Goal: Task Accomplishment & Management: Complete application form

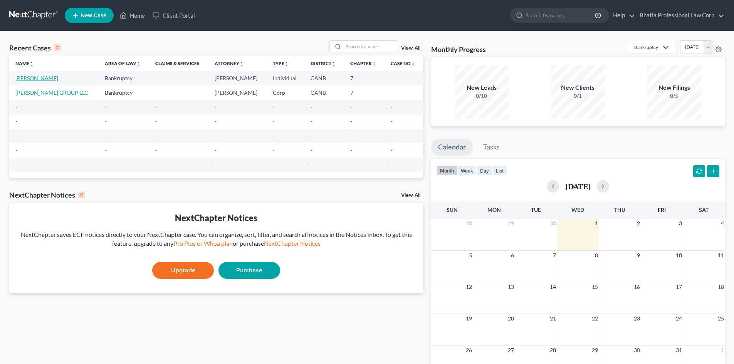
click at [49, 77] on link "[PERSON_NAME]" at bounding box center [36, 78] width 43 height 7
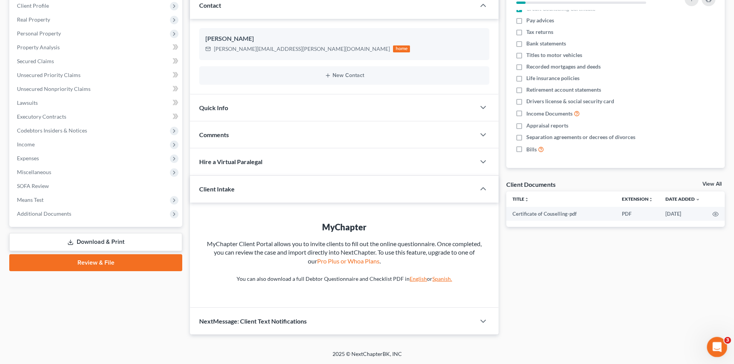
click at [723, 341] on div "Open Intercom Messenger" at bounding box center [715, 345] width 25 height 25
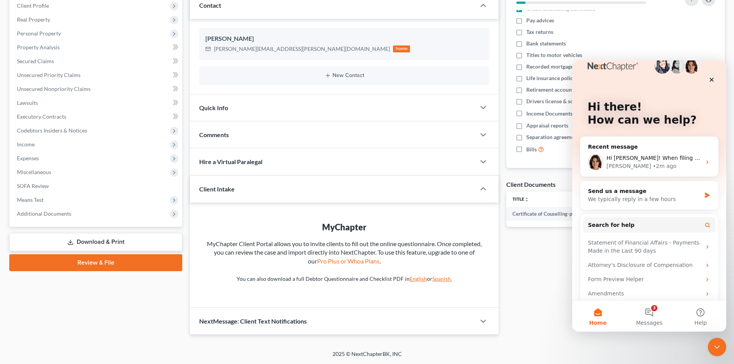
scroll to position [22, 0]
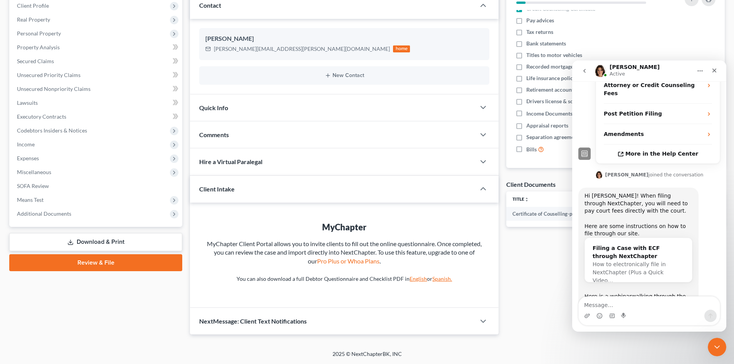
scroll to position [163, 0]
click at [614, 292] on link "Here is a webinar" at bounding box center [608, 295] width 47 height 6
click at [716, 69] on icon "Close" at bounding box center [715, 70] width 6 height 6
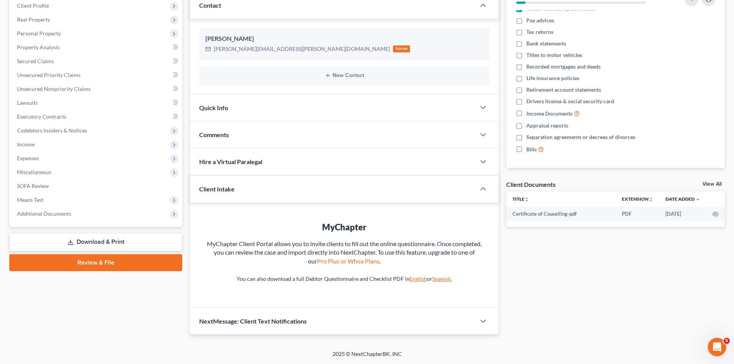
click at [109, 259] on link "Review & File" at bounding box center [95, 262] width 173 height 17
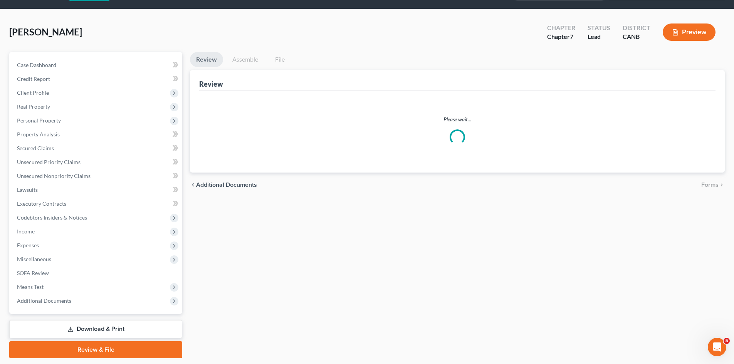
scroll to position [45, 0]
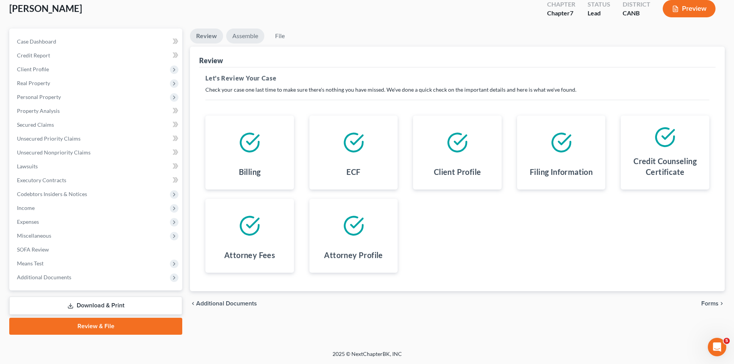
click at [245, 35] on link "Assemble" at bounding box center [245, 36] width 38 height 15
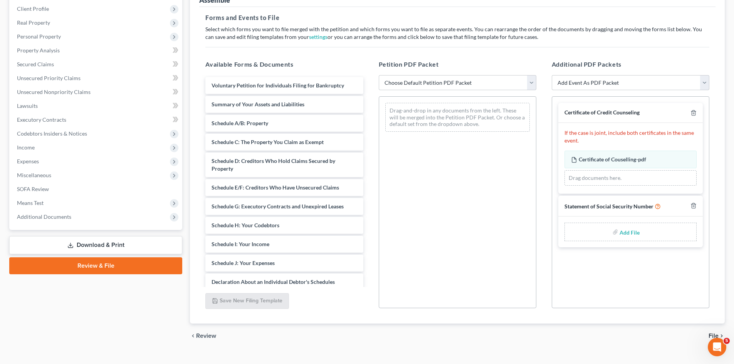
scroll to position [119, 0]
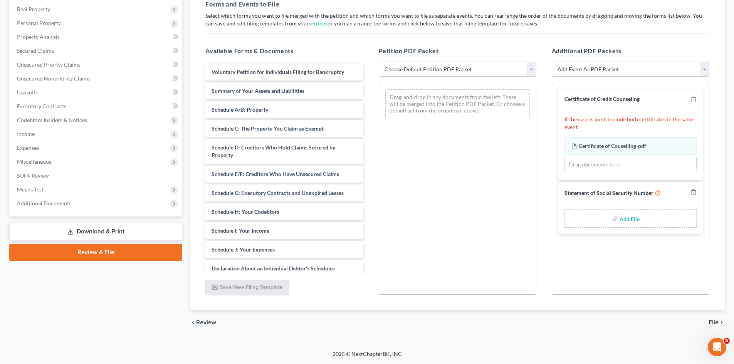
click at [533, 70] on select "Choose Default Petition PDF Packet Emergency Filing (Voluntary Petition and Cre…" at bounding box center [458, 69] width 158 height 15
click at [379, 62] on select "Choose Default Petition PDF Packet Emergency Filing (Voluntary Petition and Cre…" at bounding box center [458, 69] width 158 height 15
click at [63, 204] on span "Additional Documents" at bounding box center [44, 203] width 54 height 7
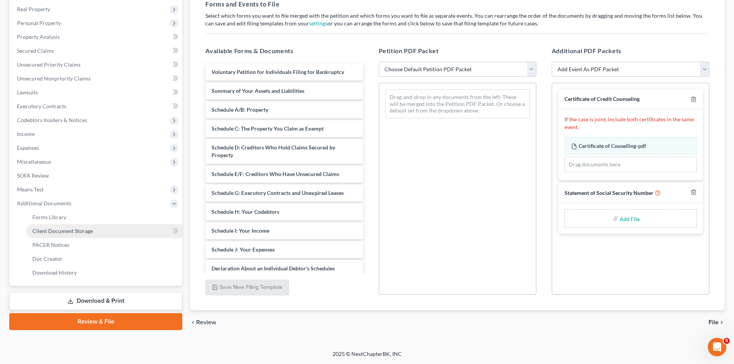
click at [52, 230] on span "Client Document Storage" at bounding box center [62, 231] width 61 height 7
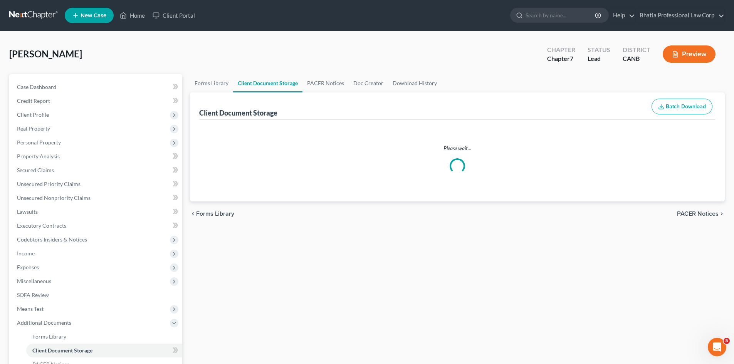
select select "0"
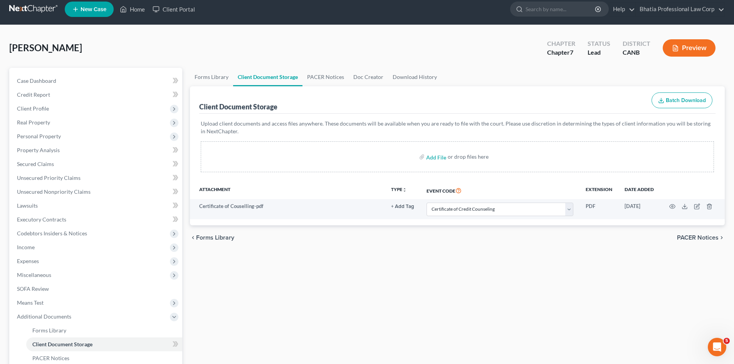
scroll to position [115, 0]
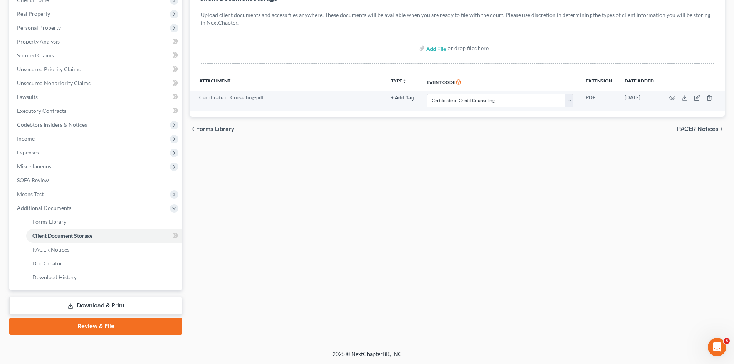
drag, startPoint x: 92, startPoint y: 326, endPoint x: 167, endPoint y: 310, distance: 76.9
click at [92, 326] on link "Review & File" at bounding box center [95, 326] width 173 height 17
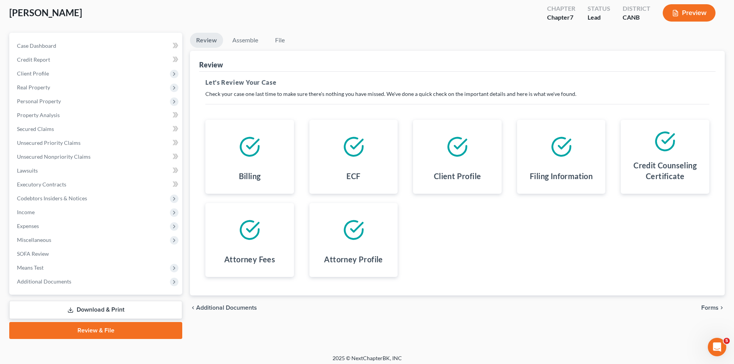
scroll to position [45, 0]
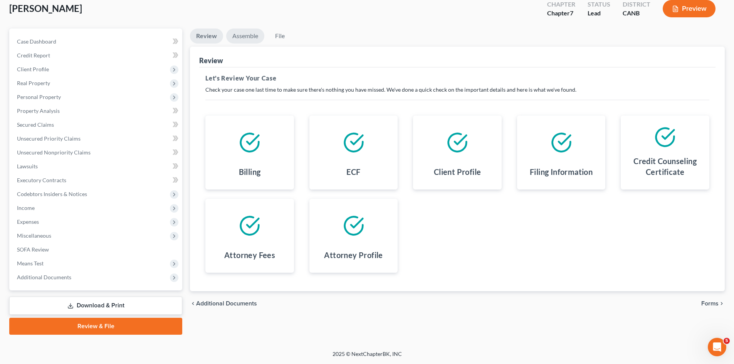
click at [240, 32] on link "Assemble" at bounding box center [245, 36] width 38 height 15
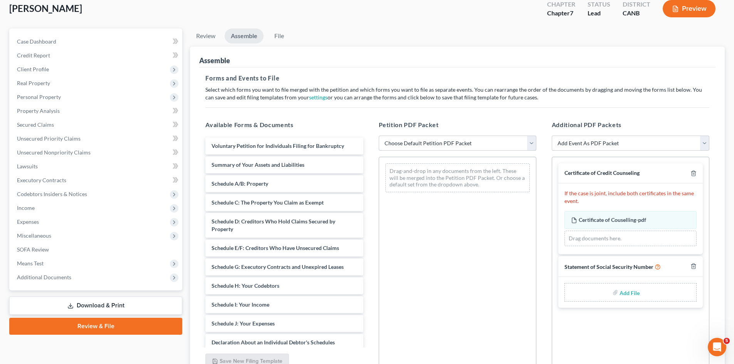
click at [530, 144] on select "Choose Default Petition PDF Packet Emergency Filing (Voluntary Petition and Cre…" at bounding box center [458, 143] width 158 height 15
click at [379, 136] on select "Choose Default Petition PDF Packet Emergency Filing (Voluntary Petition and Cre…" at bounding box center [458, 143] width 158 height 15
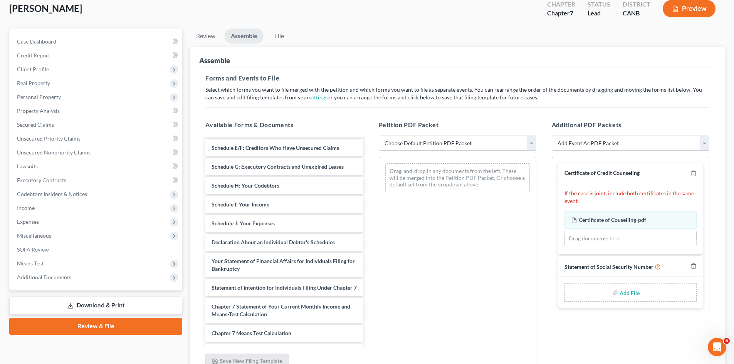
scroll to position [0, 0]
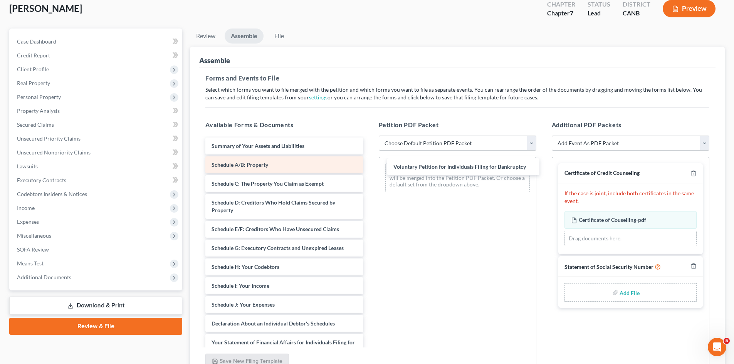
drag, startPoint x: 248, startPoint y: 143, endPoint x: 341, endPoint y: 165, distance: 96.0
click at [369, 163] on div "Voluntary Petition for Individuals Filing for Bankruptcy Voluntary Petition for…" at bounding box center [284, 322] width 170 height 369
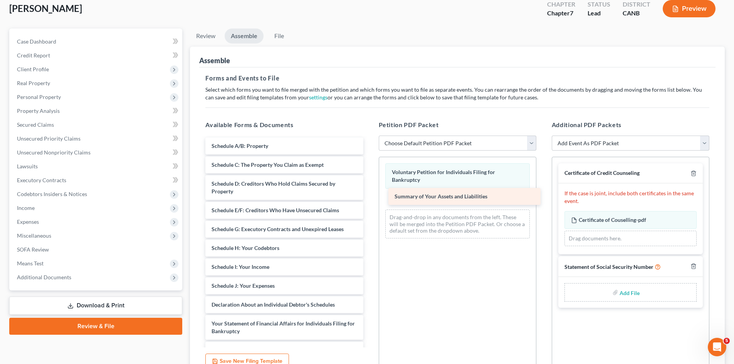
drag, startPoint x: 237, startPoint y: 145, endPoint x: 420, endPoint y: 195, distance: 189.9
click at [369, 195] on div "Summary of Your Assets and Liabilities Summary of Your Assets and Liabilities S…" at bounding box center [284, 313] width 170 height 350
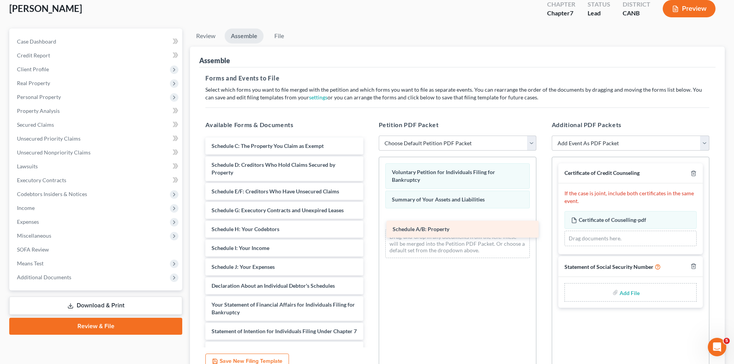
drag, startPoint x: 246, startPoint y: 145, endPoint x: 426, endPoint y: 216, distance: 193.8
click at [369, 217] on div "Schedule A/B: Property Schedule A/B: Property Schedule C: The Property You Clai…" at bounding box center [284, 303] width 170 height 331
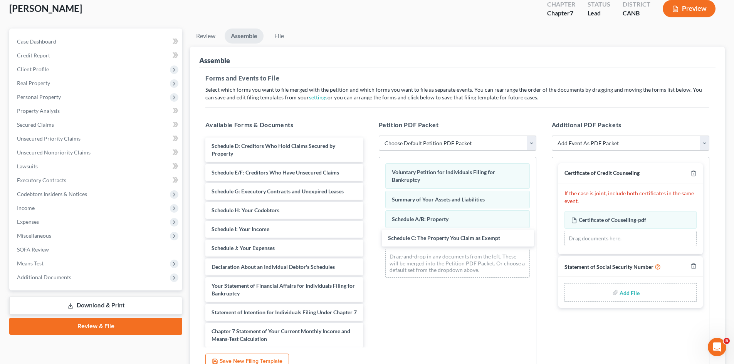
drag, startPoint x: 258, startPoint y: 146, endPoint x: 420, endPoint y: 253, distance: 194.5
click at [369, 237] on div "Schedule C: The Property You Claim as Exempt Schedule C: The Property You Claim…" at bounding box center [284, 294] width 170 height 312
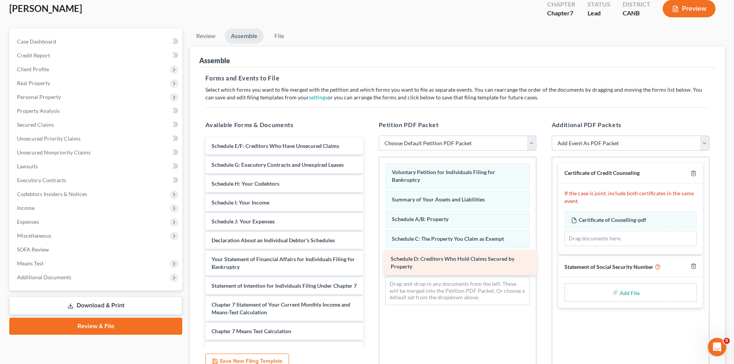
drag, startPoint x: 256, startPoint y: 146, endPoint x: 432, endPoint y: 258, distance: 209.2
click at [369, 258] on div "Schedule D: Creditors Who Hold Claims Secured by Property Schedule D: Creditors…" at bounding box center [284, 281] width 170 height 286
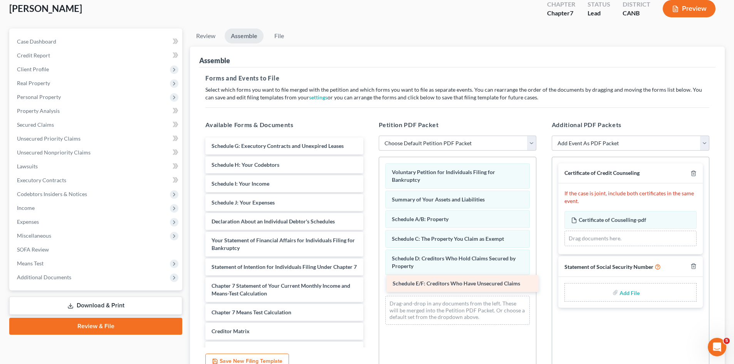
drag, startPoint x: 271, startPoint y: 147, endPoint x: 451, endPoint y: 285, distance: 226.6
click at [369, 285] on div "Schedule E/F: Creditors Who Have Unsecured Claims Schedule E/F: Creditors Who H…" at bounding box center [284, 271] width 170 height 267
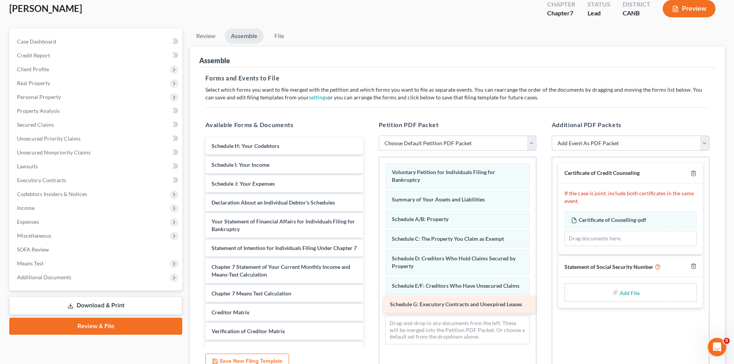
drag, startPoint x: 259, startPoint y: 144, endPoint x: 438, endPoint y: 303, distance: 238.6
click at [369, 303] on div "Schedule G: Executory Contracts and Unexpired Leases Schedule G: Executory Cont…" at bounding box center [284, 262] width 170 height 248
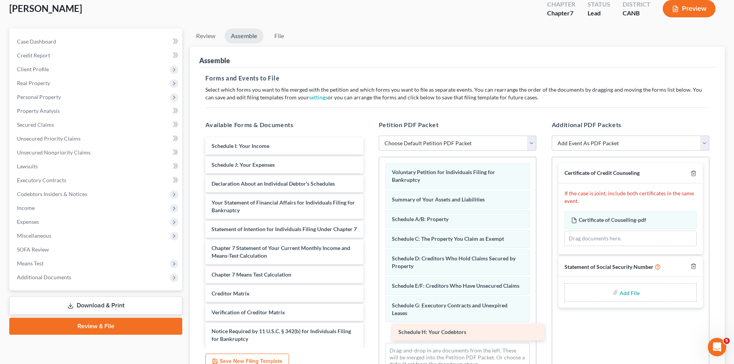
drag, startPoint x: 272, startPoint y: 143, endPoint x: 453, endPoint y: 330, distance: 260.1
click at [369, 330] on div "Schedule H: Your Codebtors Schedule H: Your Codebtors Schedule I: Your Income S…" at bounding box center [284, 252] width 170 height 229
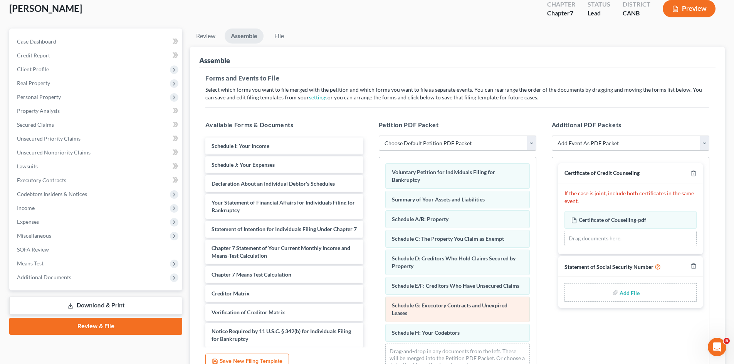
scroll to position [18, 0]
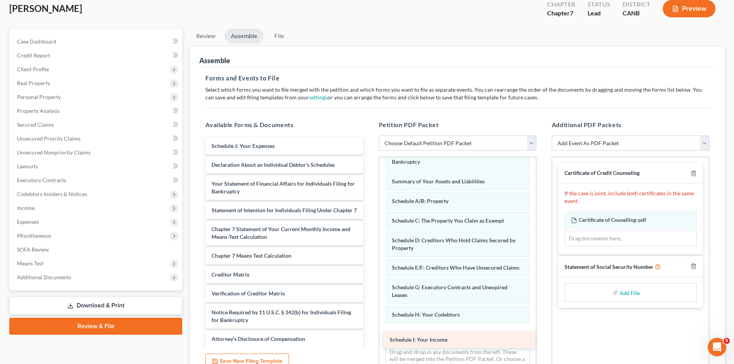
drag, startPoint x: 254, startPoint y: 143, endPoint x: 432, endPoint y: 337, distance: 263.3
click at [369, 337] on div "Schedule I: Your Income Schedule I: Your Income Schedule J: Your Expenses Decla…" at bounding box center [284, 243] width 170 height 210
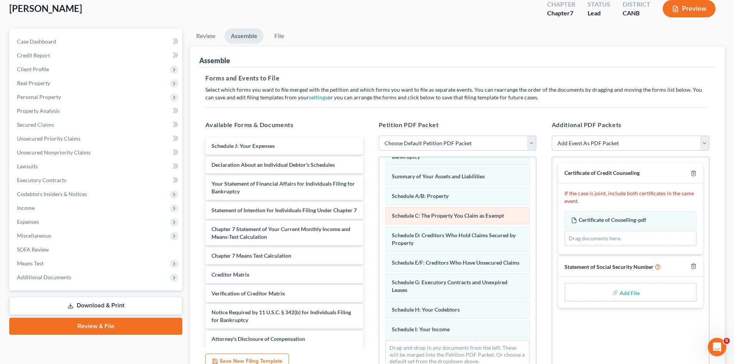
scroll to position [38, 0]
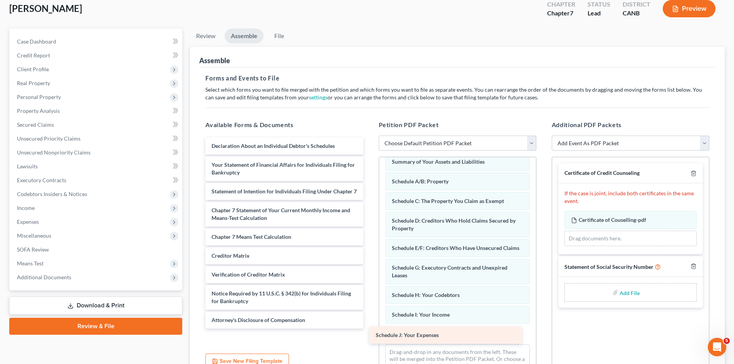
drag, startPoint x: 270, startPoint y: 141, endPoint x: 434, endPoint y: 331, distance: 250.6
click at [369, 329] on div "Schedule J: Your Expenses Schedule J: Your Expenses Declaration About an Indivi…" at bounding box center [284, 233] width 170 height 191
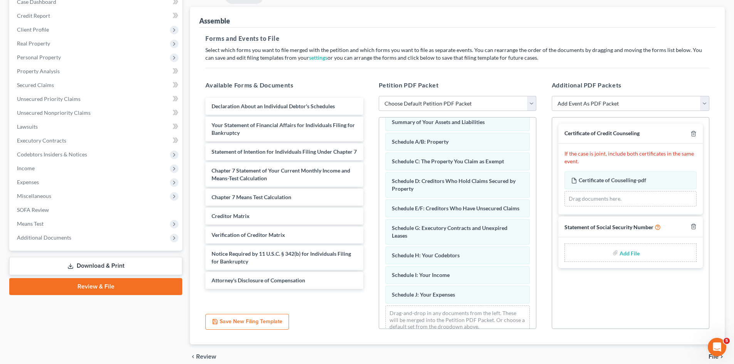
scroll to position [119, 0]
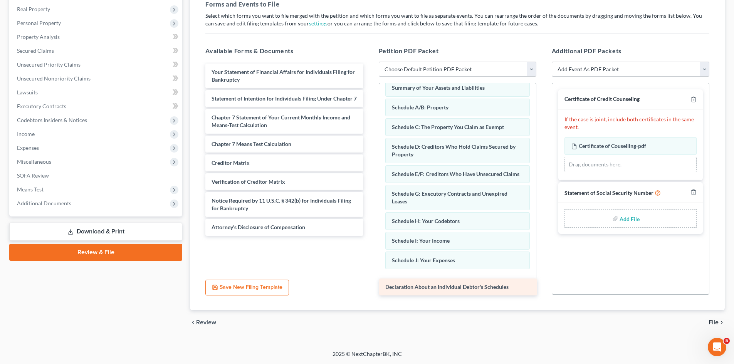
drag, startPoint x: 261, startPoint y: 69, endPoint x: 435, endPoint y: 284, distance: 276.6
click at [369, 236] on div "Declaration About an Individual Debtor's Schedules Declaration About an Individ…" at bounding box center [284, 150] width 170 height 172
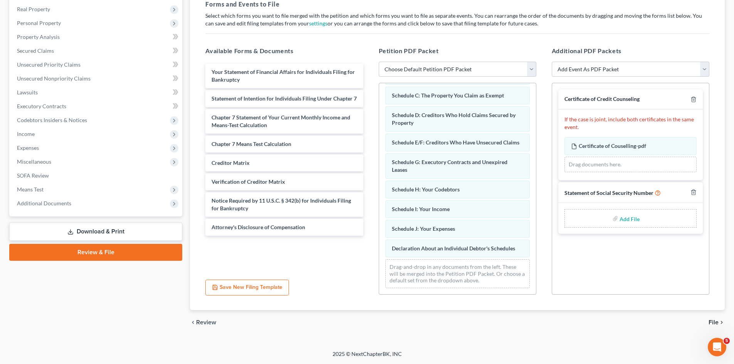
scroll to position [77, 0]
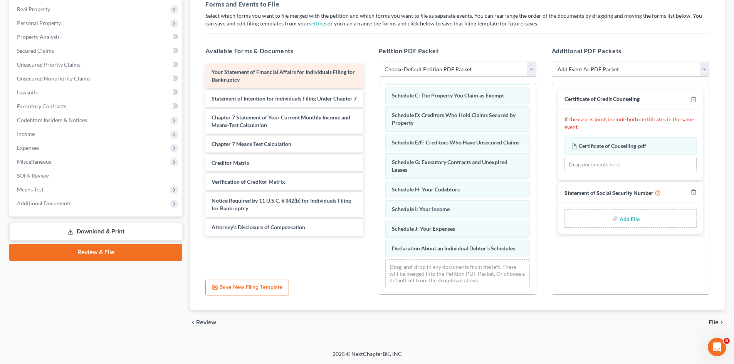
click at [277, 71] on span "Your Statement of Financial Affairs for Individuals Filing for Bankruptcy" at bounding box center [283, 76] width 143 height 14
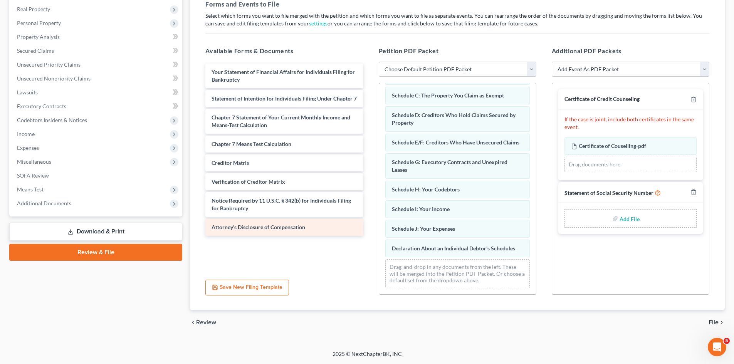
click at [283, 231] on span "Attorney's Disclosure of Compensation" at bounding box center [259, 227] width 94 height 7
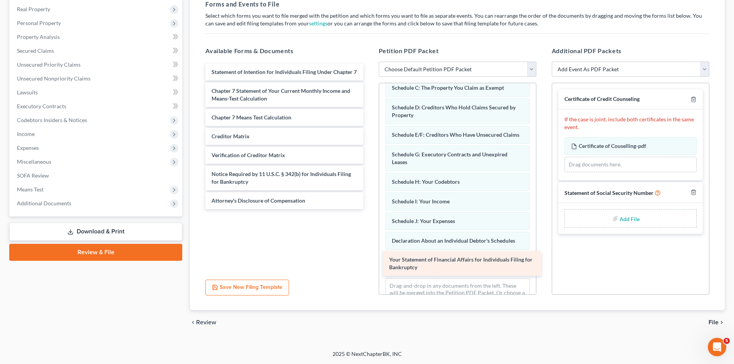
drag, startPoint x: 263, startPoint y: 71, endPoint x: 441, endPoint y: 259, distance: 258.5
click at [369, 209] on div "Your Statement of Financial Affairs for Individuals Filing for Bankruptcy Your …" at bounding box center [284, 137] width 170 height 146
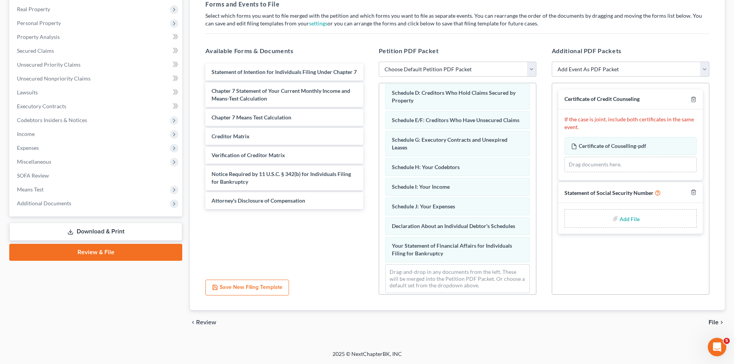
scroll to position [104, 0]
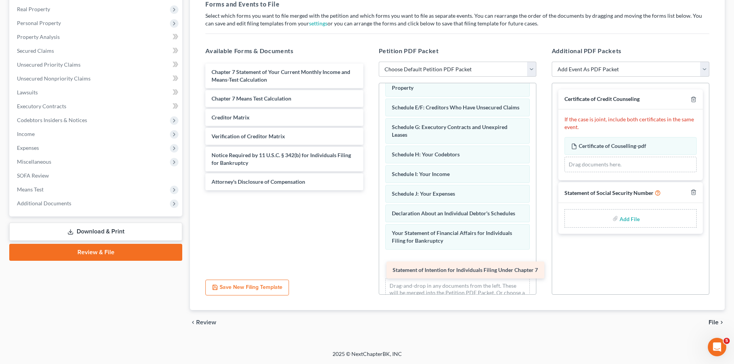
drag, startPoint x: 243, startPoint y: 74, endPoint x: 421, endPoint y: 270, distance: 264.9
click at [369, 190] on div "Statement of Intention for Individuals Filing Under Chapter 7 Statement of Inte…" at bounding box center [284, 127] width 170 height 127
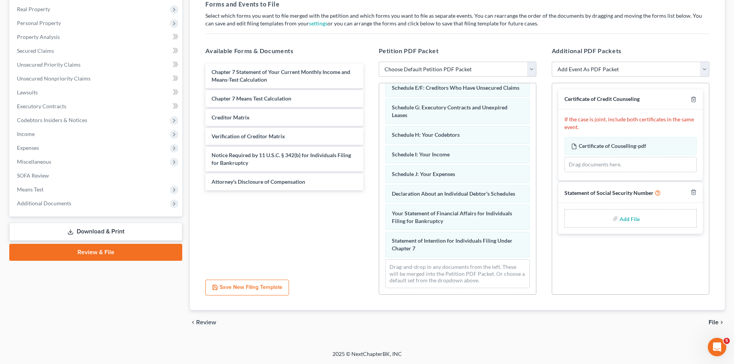
scroll to position [132, 0]
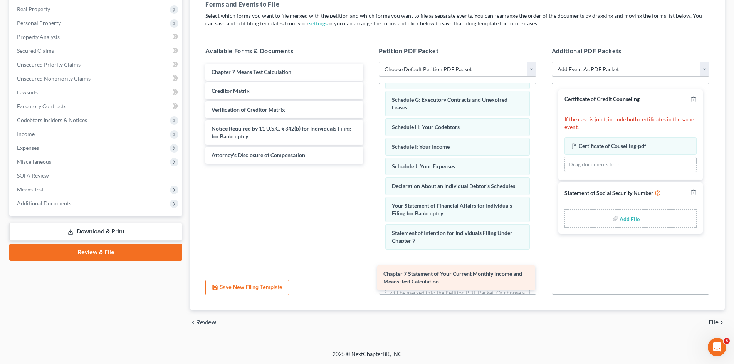
drag, startPoint x: 256, startPoint y: 72, endPoint x: 427, endPoint y: 266, distance: 258.3
click at [369, 164] on div "Chapter 7 Statement of Your Current Monthly Income and Means-Test Calculation C…" at bounding box center [284, 114] width 170 height 100
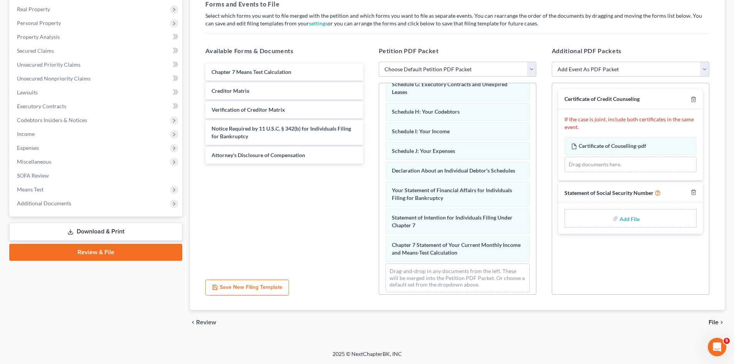
scroll to position [159, 0]
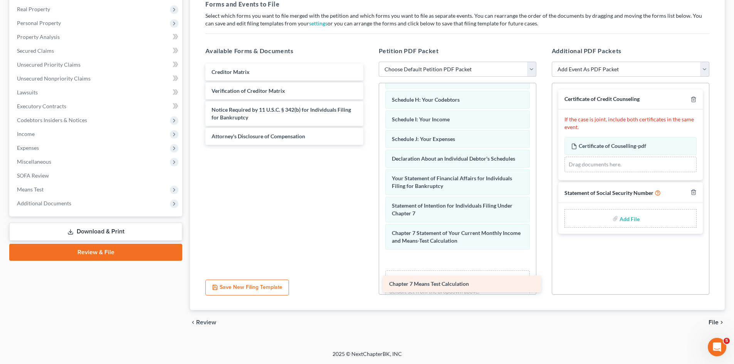
drag, startPoint x: 257, startPoint y: 70, endPoint x: 434, endPoint y: 282, distance: 276.3
click at [369, 145] on div "Chapter 7 Means Test Calculation Chapter 7 Means Test Calculation Creditor Matr…" at bounding box center [284, 104] width 170 height 81
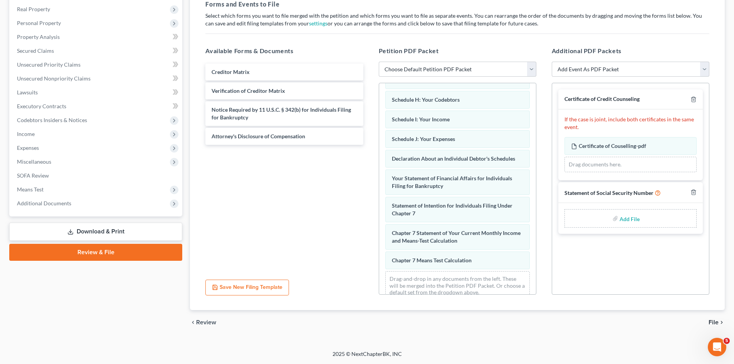
scroll to position [179, 0]
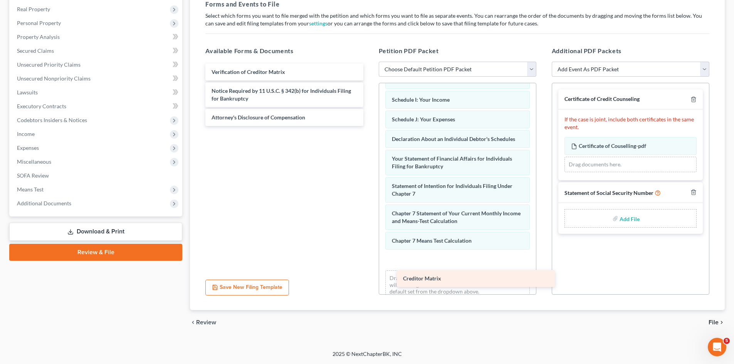
drag, startPoint x: 235, startPoint y: 69, endPoint x: 417, endPoint y: 263, distance: 265.9
click at [369, 126] on div "Creditor Matrix Creditor Matrix Verification of Creditor Matrix Notice Required…" at bounding box center [284, 95] width 170 height 62
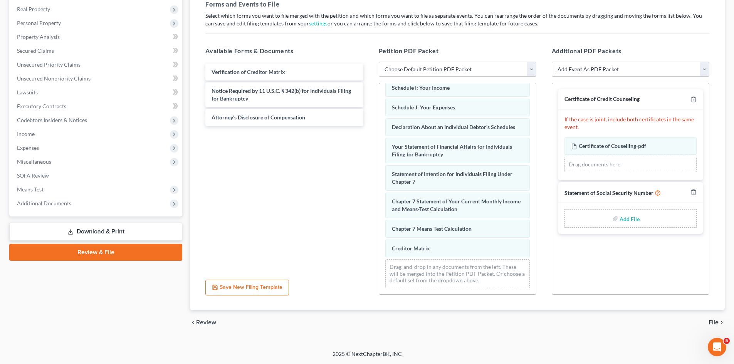
scroll to position [199, 0]
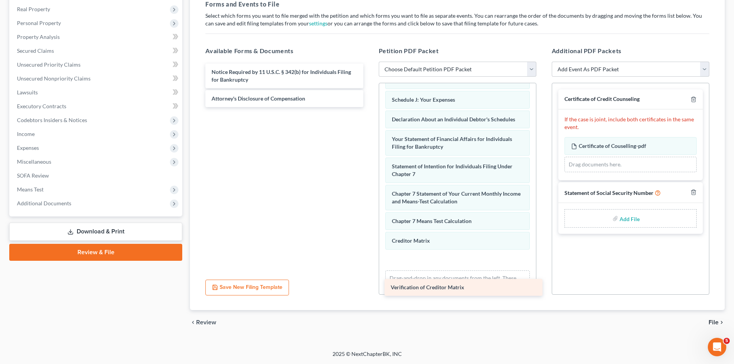
drag, startPoint x: 266, startPoint y: 71, endPoint x: 445, endPoint y: 287, distance: 280.3
click at [369, 107] on div "Verification of Creditor Matrix Verification of Creditor Matrix Notice Required…" at bounding box center [284, 86] width 170 height 44
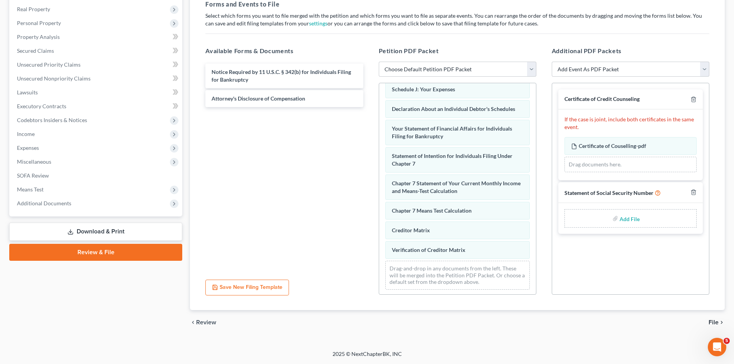
scroll to position [218, 0]
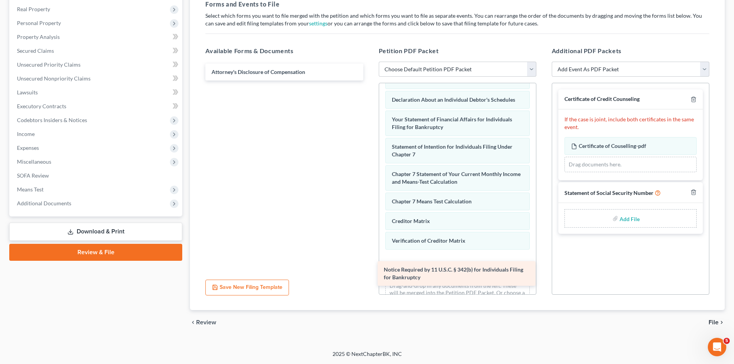
drag, startPoint x: 255, startPoint y: 75, endPoint x: 431, endPoint y: 267, distance: 260.3
click at [369, 81] on div "Notice Required by 11 U.S.C. § 342(b) for Individuals Filing for Bankruptcy Not…" at bounding box center [284, 72] width 170 height 17
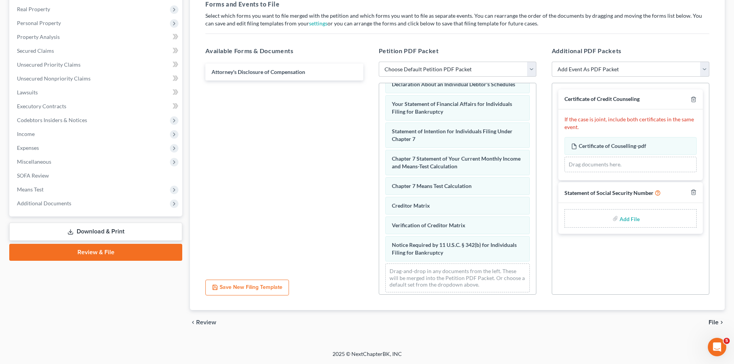
scroll to position [246, 0]
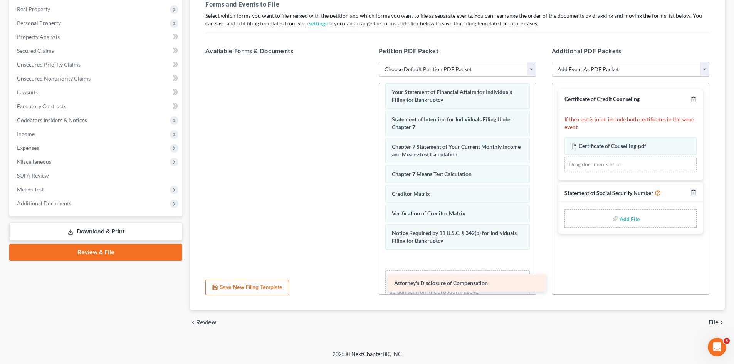
drag, startPoint x: 260, startPoint y: 69, endPoint x: 443, endPoint y: 280, distance: 279.3
click at [369, 62] on div "Attorney's Disclosure of Compensation Attorney's Disclosure of Compensation" at bounding box center [284, 62] width 170 height 0
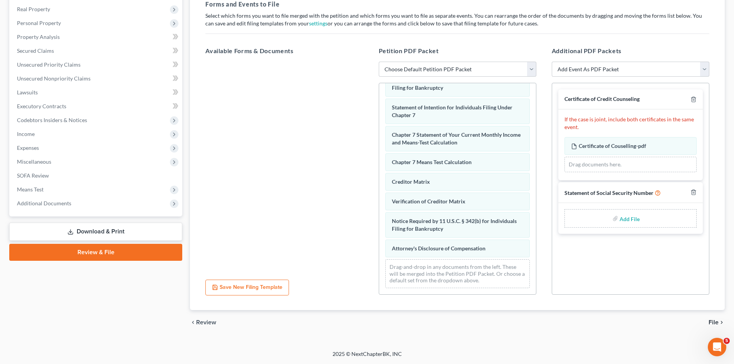
scroll to position [265, 0]
click at [455, 247] on span "Attorney's Disclosure of Compensation" at bounding box center [439, 248] width 94 height 7
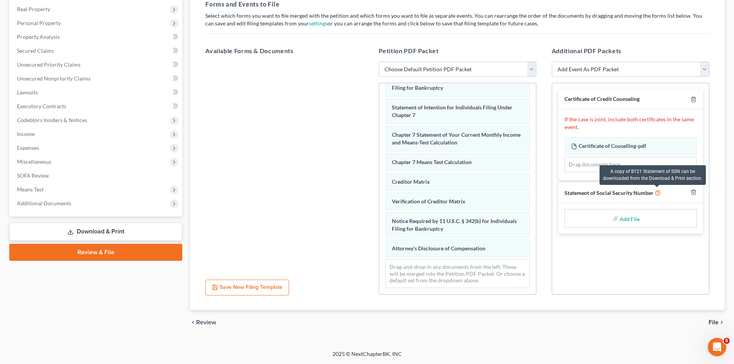
click at [658, 194] on icon at bounding box center [658, 192] width 6 height 7
click at [657, 195] on icon at bounding box center [658, 192] width 6 height 7
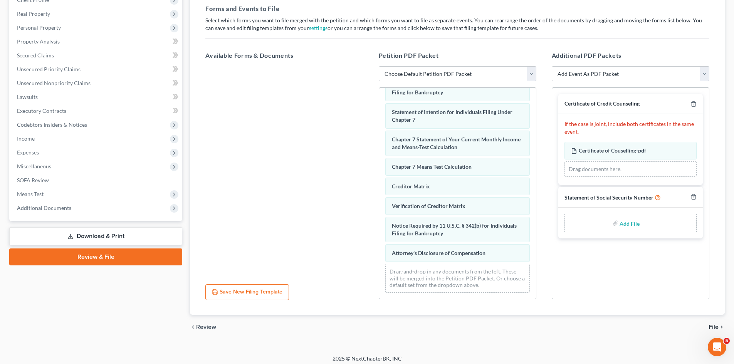
scroll to position [119, 0]
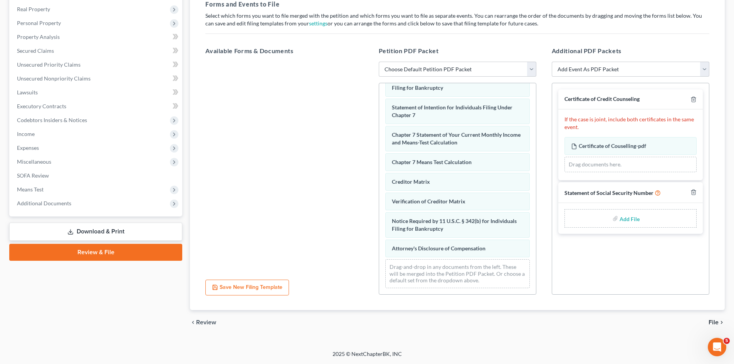
click at [112, 232] on link "Download & Print" at bounding box center [95, 232] width 173 height 18
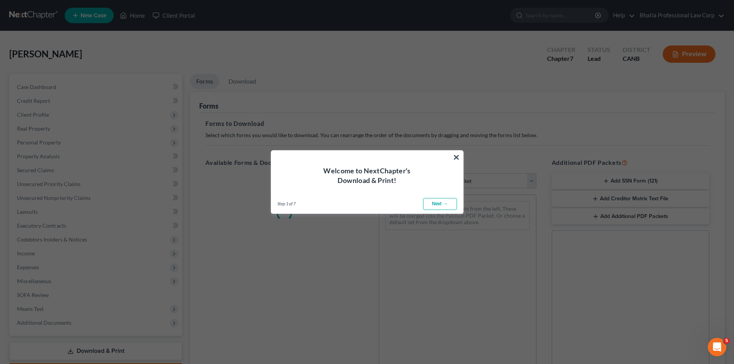
click at [447, 204] on link "Next →" at bounding box center [440, 204] width 34 height 12
select select "0"
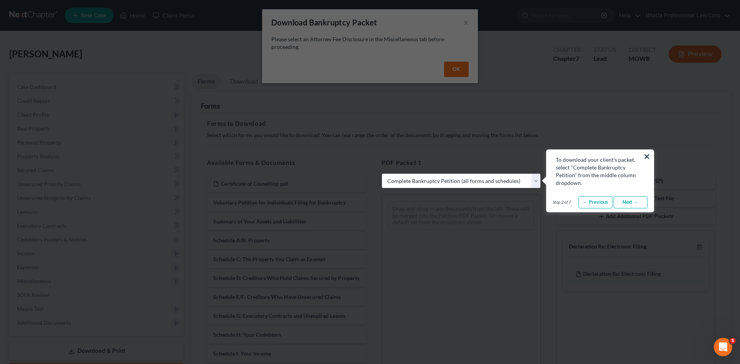
click at [641, 198] on link "Next →" at bounding box center [631, 203] width 34 height 12
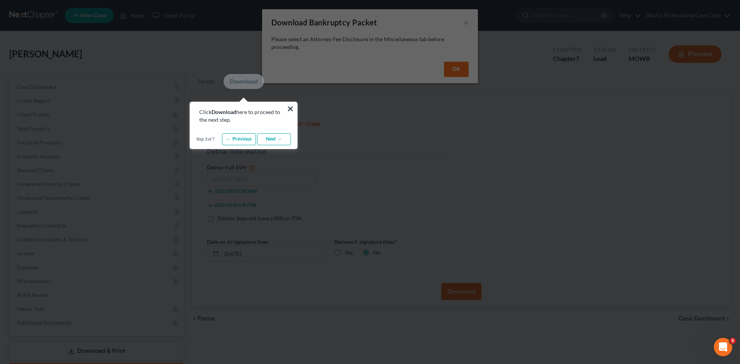
click at [271, 138] on link "Next →" at bounding box center [274, 139] width 34 height 12
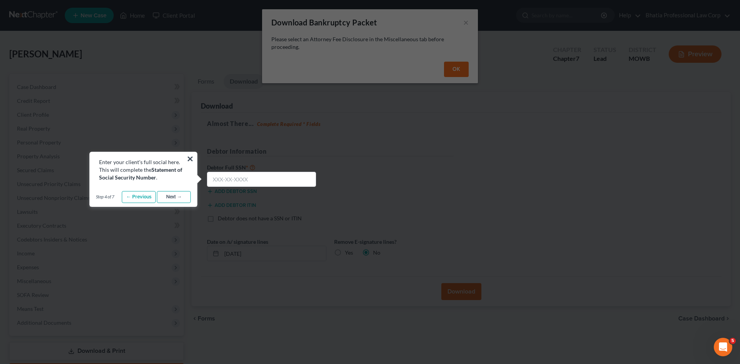
click at [173, 194] on link "Next →" at bounding box center [174, 197] width 34 height 12
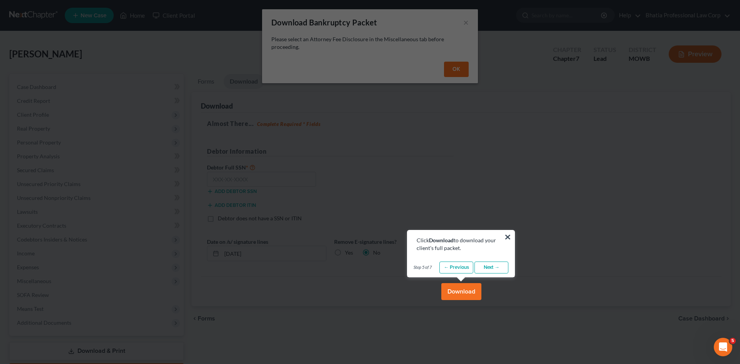
click at [496, 268] on link "Next →" at bounding box center [492, 268] width 34 height 12
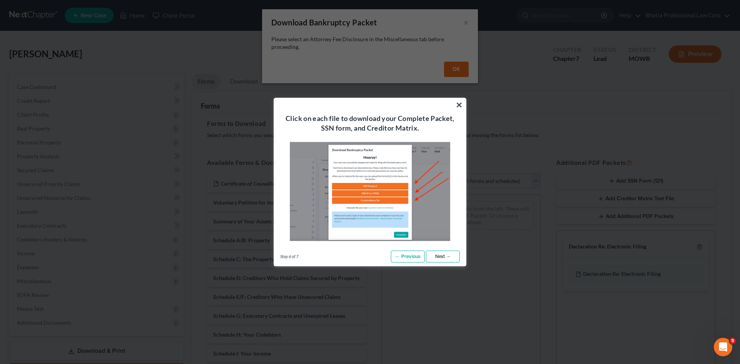
click at [448, 256] on link "Next →" at bounding box center [443, 257] width 34 height 12
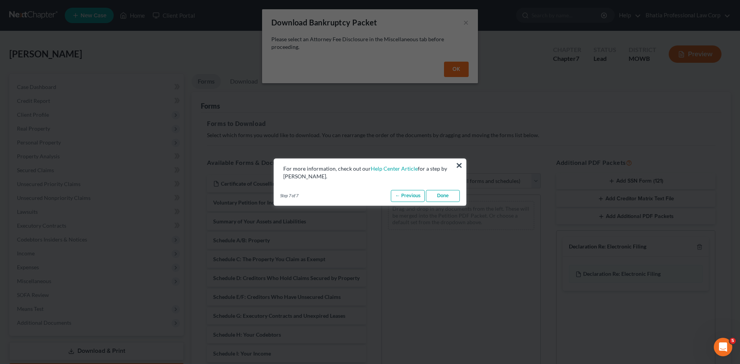
click at [446, 194] on link "Done" at bounding box center [443, 196] width 34 height 12
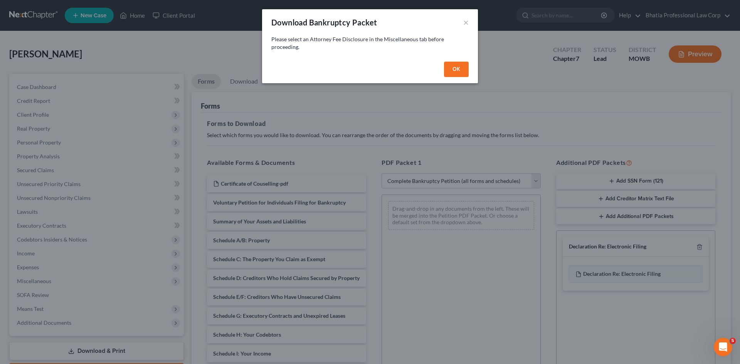
click at [461, 70] on button "OK" at bounding box center [456, 69] width 25 height 15
select select
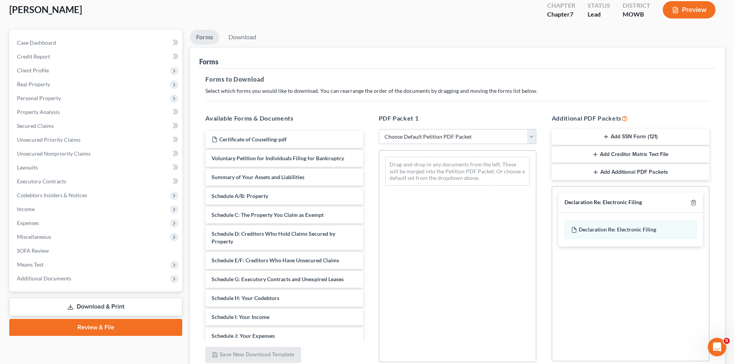
scroll to position [112, 0]
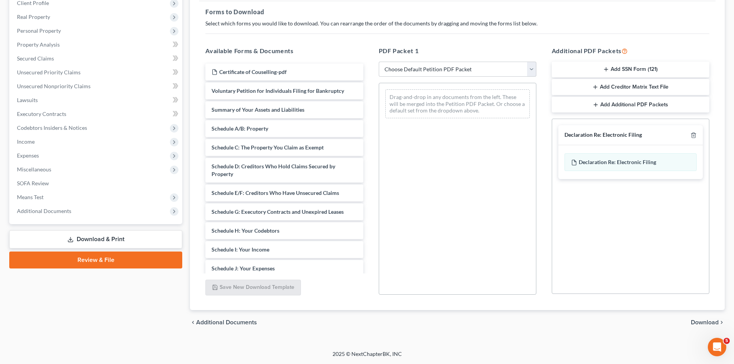
click at [647, 67] on button "Add SSN Form (121)" at bounding box center [631, 70] width 158 height 16
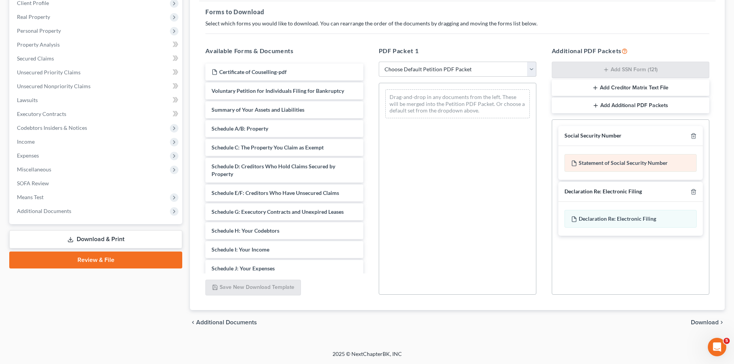
click at [638, 159] on div "Statement of Social Security Number" at bounding box center [631, 163] width 132 height 18
click at [624, 162] on div "Statement of Social Security Number" at bounding box center [631, 163] width 132 height 18
click at [685, 158] on div "Statement of Social Security Number" at bounding box center [631, 163] width 132 height 18
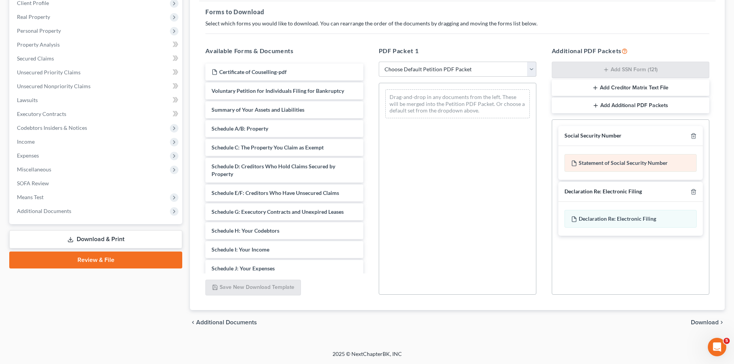
click at [585, 161] on div "Statement of Social Security Number" at bounding box center [631, 163] width 132 height 18
click at [711, 320] on span "Download" at bounding box center [705, 323] width 28 height 6
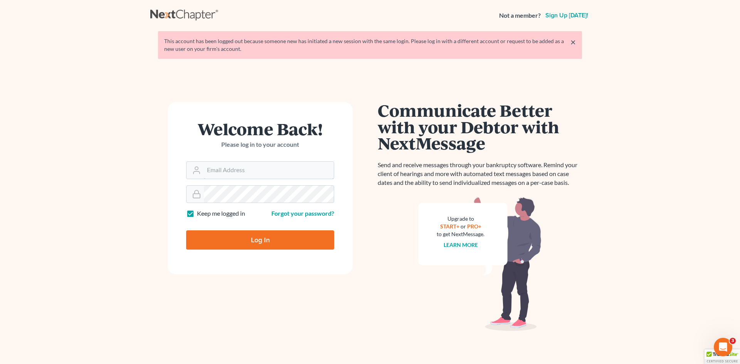
type input "law@bhatiaco.com"
click at [268, 237] on input "Log In" at bounding box center [260, 240] width 148 height 19
type input "Thinking..."
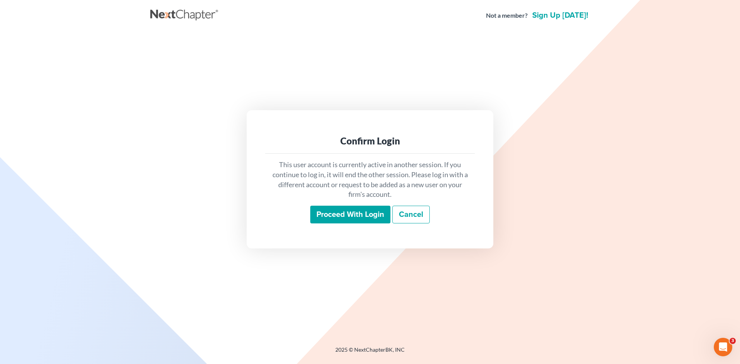
drag, startPoint x: 369, startPoint y: 213, endPoint x: 459, endPoint y: 207, distance: 90.4
click at [369, 213] on input "Proceed with login" at bounding box center [350, 215] width 80 height 18
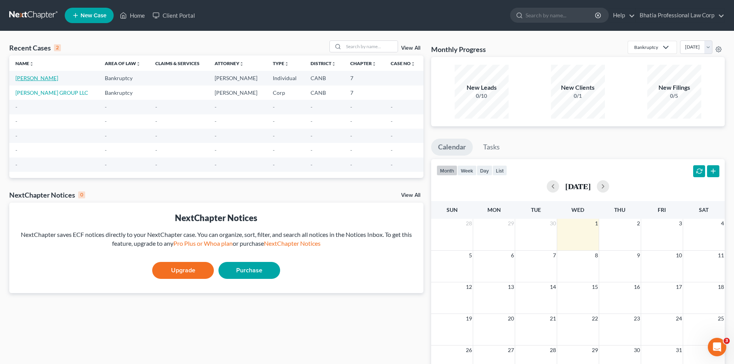
click at [39, 76] on link "Baskaran, Divakar" at bounding box center [36, 78] width 43 height 7
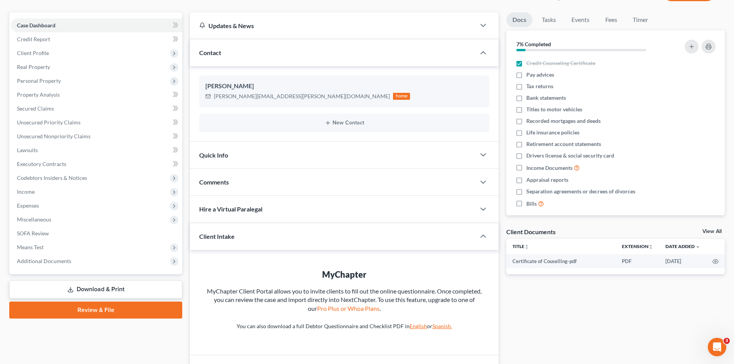
scroll to position [77, 0]
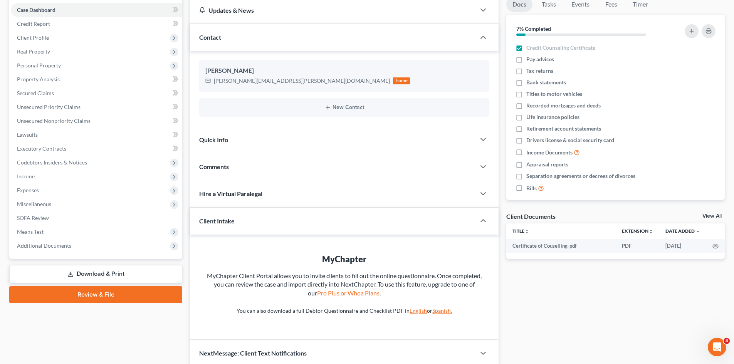
click at [124, 275] on link "Download & Print" at bounding box center [95, 274] width 173 height 18
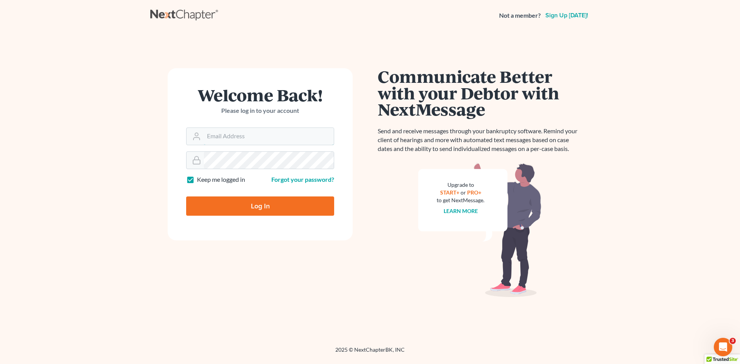
type input "[EMAIL_ADDRESS][DOMAIN_NAME]"
click at [261, 206] on input "Log In" at bounding box center [260, 206] width 148 height 19
type input "Thinking..."
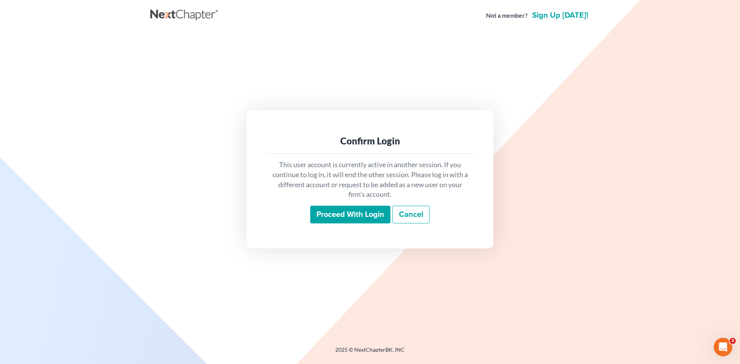
click at [341, 212] on input "Proceed with login" at bounding box center [350, 215] width 80 height 18
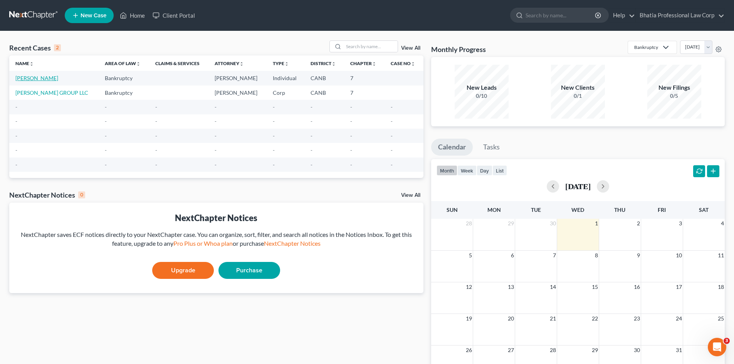
click at [46, 79] on link "[PERSON_NAME]" at bounding box center [36, 78] width 43 height 7
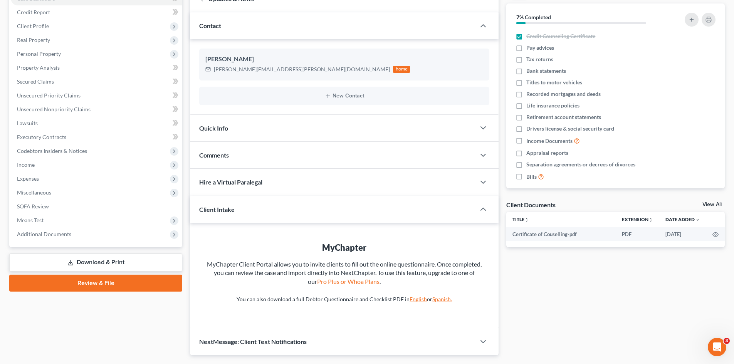
scroll to position [71, 0]
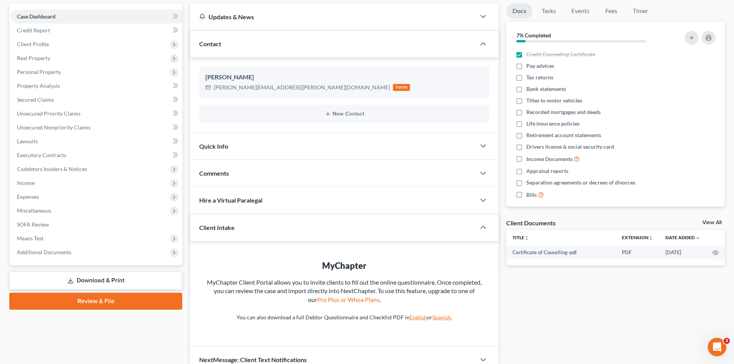
click at [76, 279] on link "Download & Print" at bounding box center [95, 281] width 173 height 18
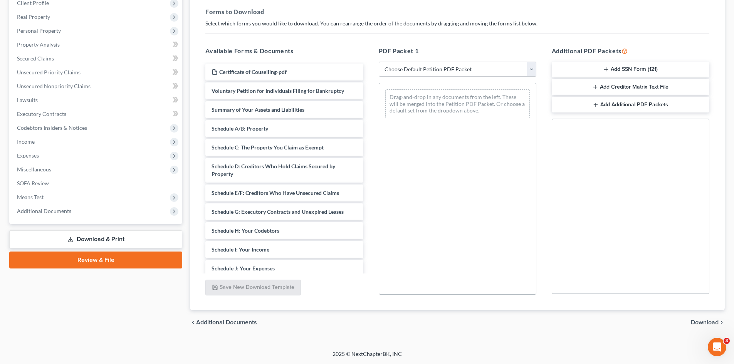
click at [619, 69] on button "Add SSN Form (121)" at bounding box center [631, 70] width 158 height 16
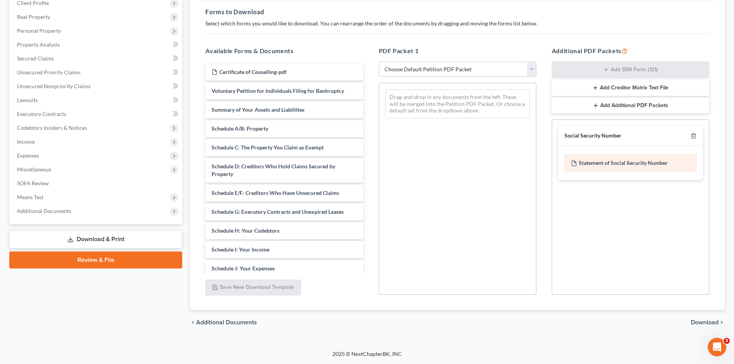
click at [608, 167] on div "Statement of Social Security Number" at bounding box center [631, 163] width 132 height 18
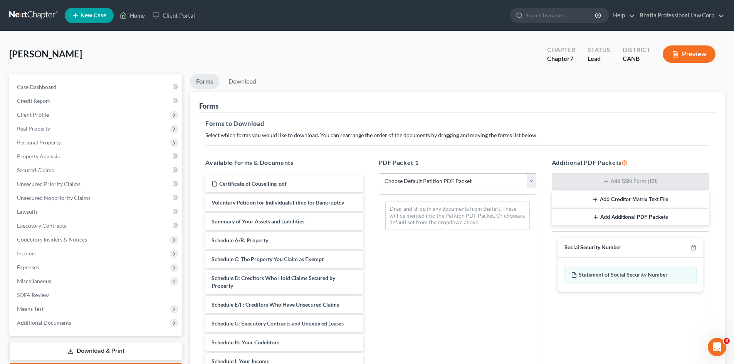
click at [436, 271] on div "Drag-and-drop in any documents from the left. These will be merged into the Pet…" at bounding box center [458, 301] width 158 height 212
click at [532, 181] on select "Choose Default Petition PDF Packet Complete Bankruptcy Petition (all forms and …" at bounding box center [458, 180] width 158 height 15
select select "0"
click at [379, 173] on select "Choose Default Petition PDF Packet Complete Bankruptcy Petition (all forms and …" at bounding box center [458, 180] width 158 height 15
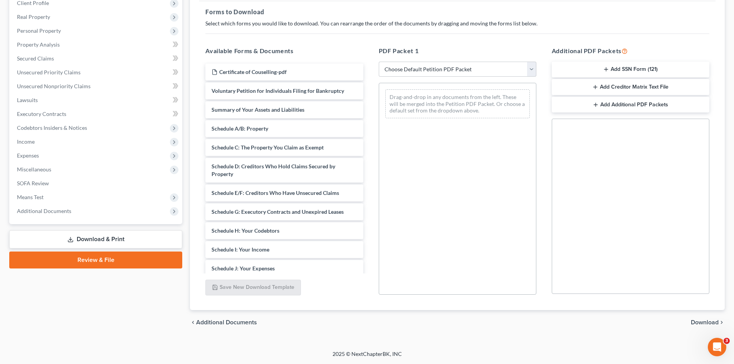
click at [125, 260] on link "Review & File" at bounding box center [95, 260] width 173 height 17
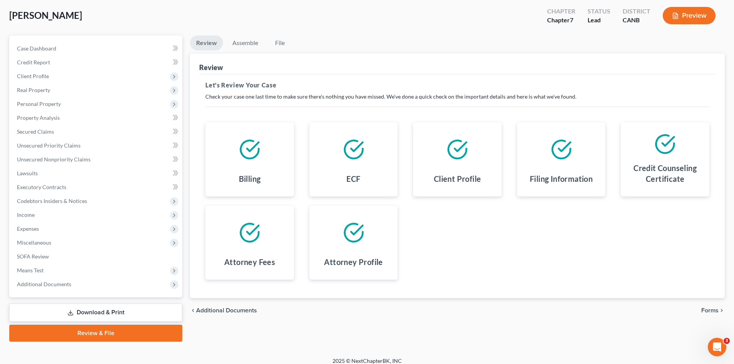
scroll to position [45, 0]
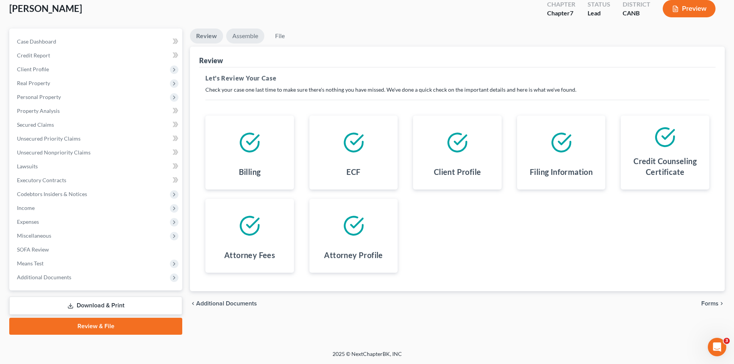
click at [244, 34] on link "Assemble" at bounding box center [245, 36] width 38 height 15
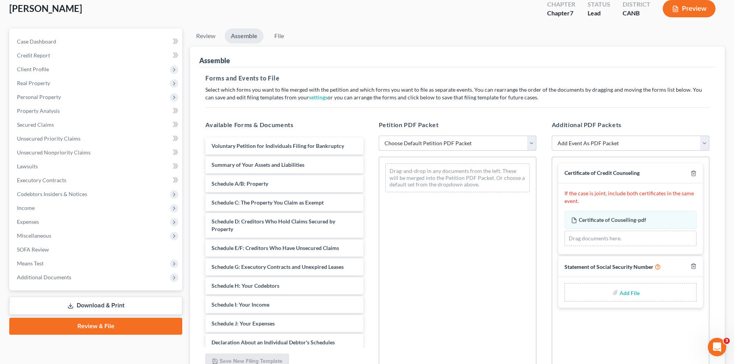
click at [450, 140] on select "Choose Default Petition PDF Packet Emergency Filing (Voluntary Petition and Cre…" at bounding box center [458, 143] width 158 height 15
select select "1"
click at [379, 136] on select "Choose Default Petition PDF Packet Emergency Filing (Voluntary Petition and Cre…" at bounding box center [458, 143] width 158 height 15
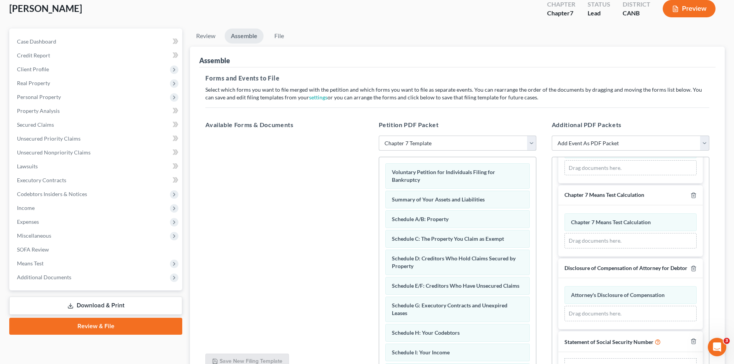
scroll to position [194, 0]
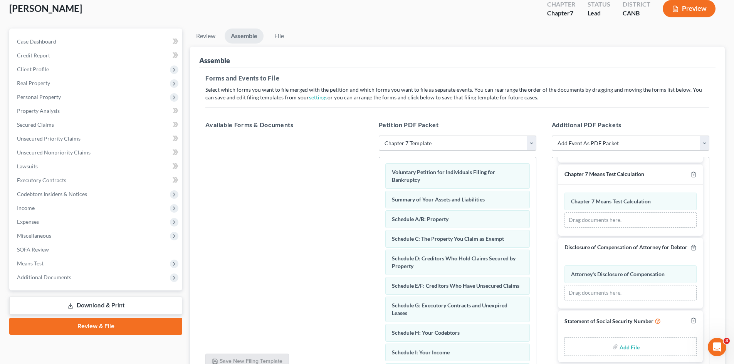
click at [620, 350] on input "file" at bounding box center [629, 347] width 19 height 14
type input "C:\fakepath\Divakar FORM 121 SSN.pdf"
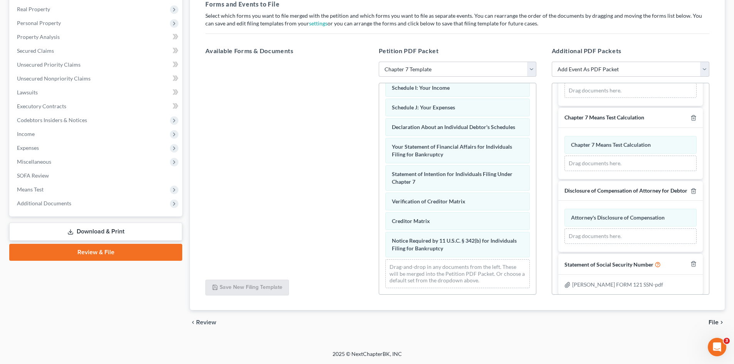
scroll to position [183, 0]
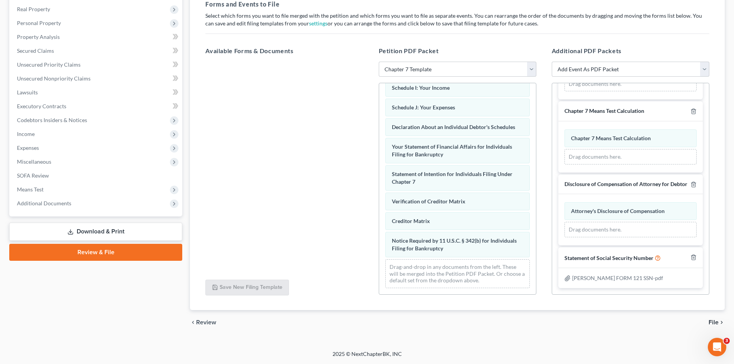
click at [714, 322] on span "File" at bounding box center [714, 323] width 10 height 6
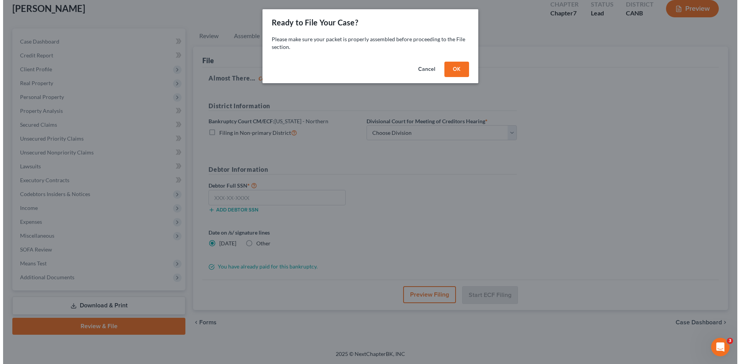
scroll to position [45, 0]
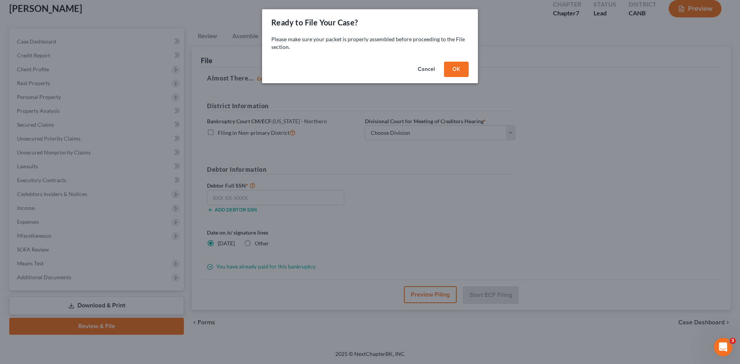
click at [458, 68] on button "OK" at bounding box center [456, 69] width 25 height 15
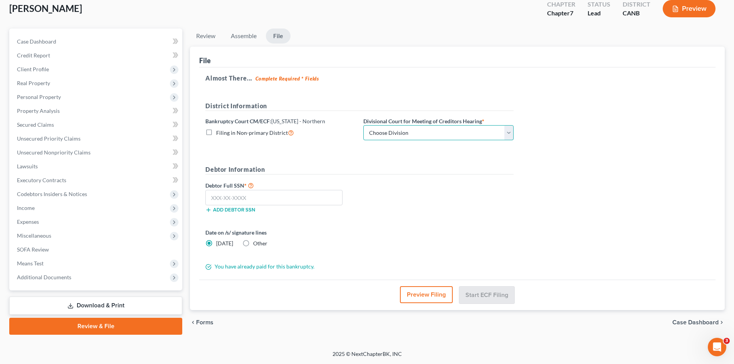
click at [419, 135] on select "Choose Division Oakland San Francisco San Jose Santa Rosa" at bounding box center [438, 132] width 150 height 15
select select "1"
click at [363, 125] on select "Choose Division Oakland San Francisco San Jose Santa Rosa" at bounding box center [438, 132] width 150 height 15
click at [225, 199] on input "text" at bounding box center [273, 197] width 137 height 15
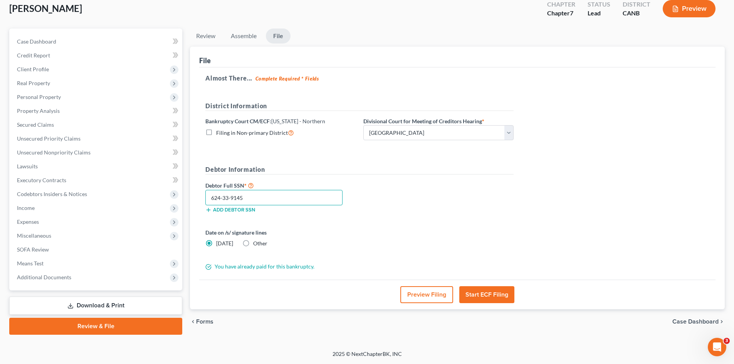
type input "624-33-9145"
click at [418, 294] on button "Preview Filing" at bounding box center [427, 294] width 53 height 17
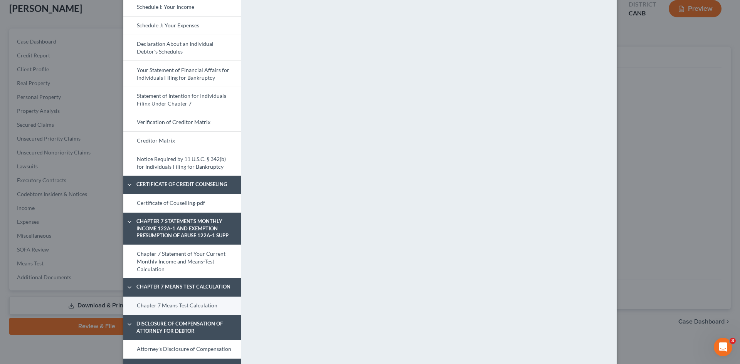
scroll to position [306, 0]
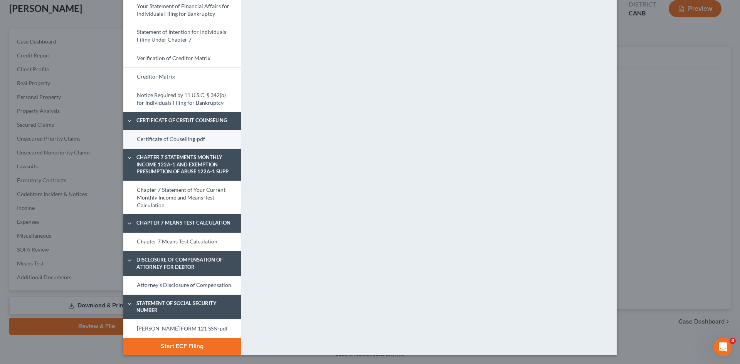
click at [183, 136] on link "Certificate of Couselling-pdf" at bounding box center [182, 139] width 118 height 19
click at [180, 139] on link "Certificate of Couselling-pdf" at bounding box center [182, 139] width 118 height 19
click at [175, 327] on link "Divakar FORM 121 SSN-pdf" at bounding box center [182, 329] width 118 height 19
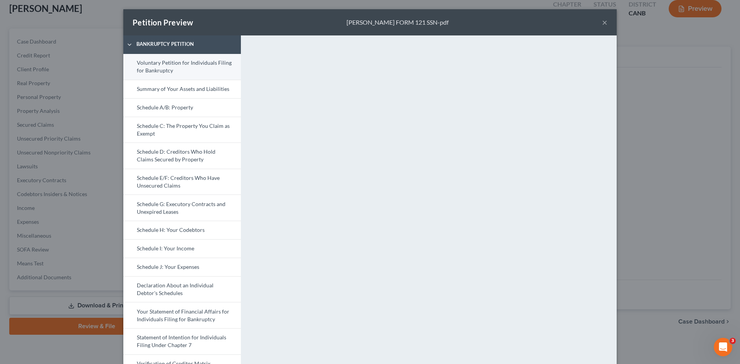
click at [171, 66] on link "Voluntary Petition for Individuals Filing for Bankruptcy" at bounding box center [182, 67] width 118 height 26
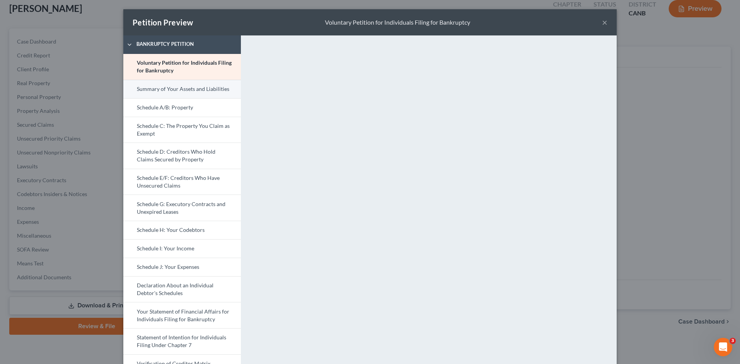
click at [162, 91] on link "Summary of Your Assets and Liabilities" at bounding box center [182, 89] width 118 height 19
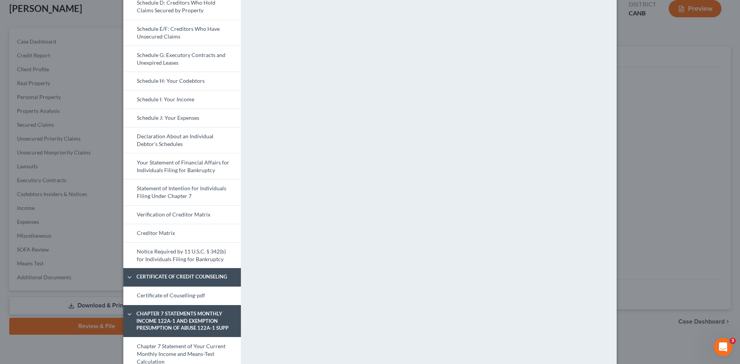
scroll to position [154, 0]
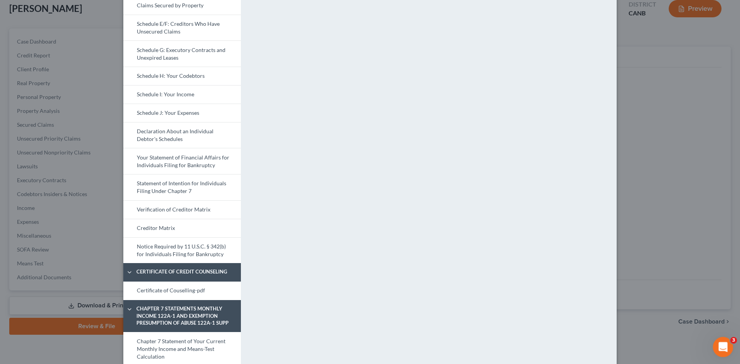
click at [725, 350] on div "Open Intercom Messenger" at bounding box center [721, 345] width 25 height 25
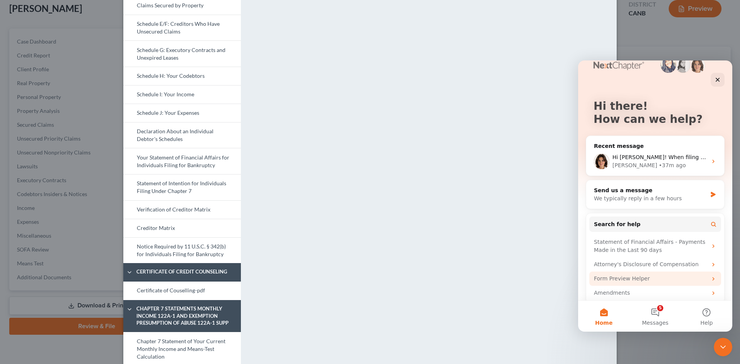
scroll to position [22, 0]
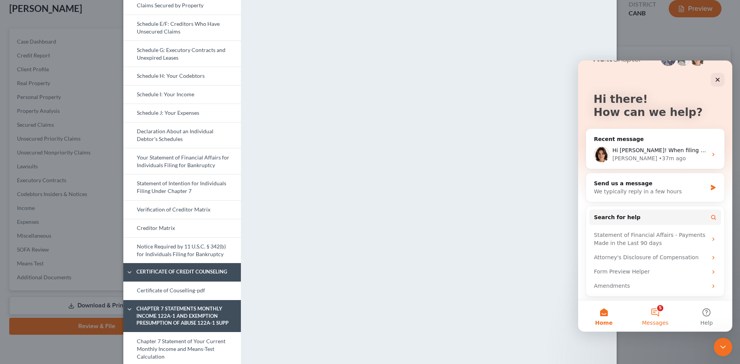
click at [657, 316] on button "5 Messages" at bounding box center [654, 316] width 51 height 31
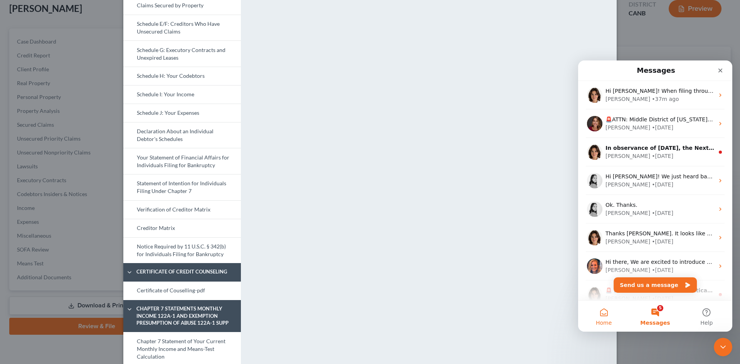
click at [603, 317] on button "Home" at bounding box center [603, 316] width 51 height 31
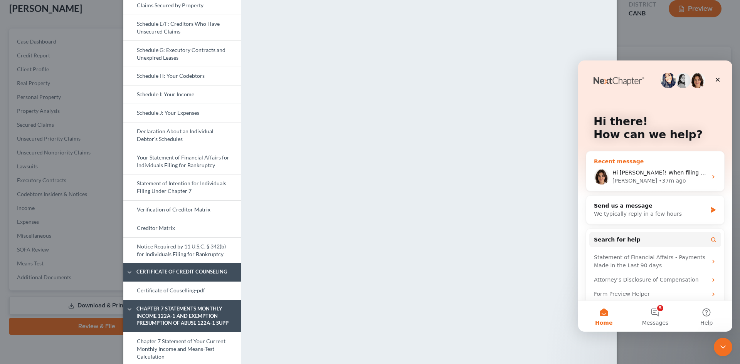
click at [661, 178] on div "Emma • 37m ago" at bounding box center [660, 181] width 95 height 8
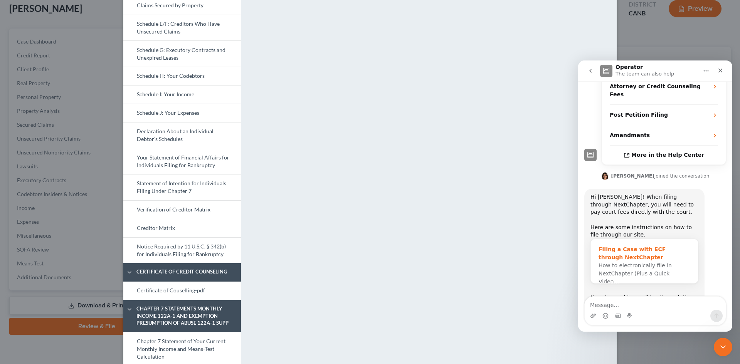
scroll to position [163, 0]
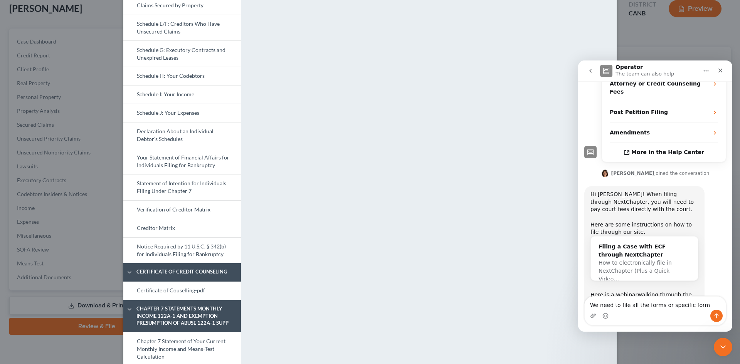
type textarea "We need to file all the forms or specific forms"
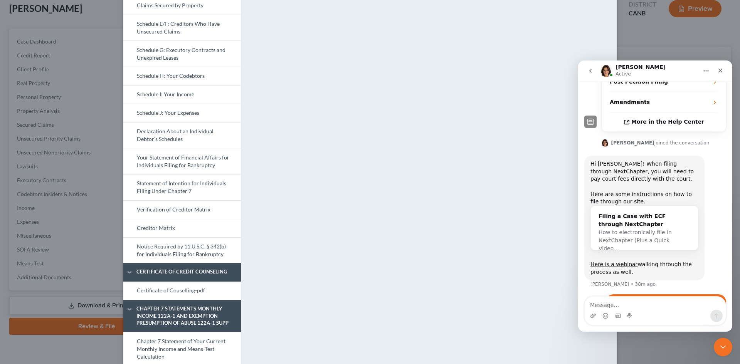
drag, startPoint x: 608, startPoint y: 270, endPoint x: 651, endPoint y: 283, distance: 44.5
click at [651, 294] on div "We need to file all the forms or specific forms Neeraj • Just now" at bounding box center [666, 306] width 120 height 24
click at [597, 301] on textarea "Message…" at bounding box center [655, 303] width 141 height 13
paste textarea "Z:\My Documents from Neeraj PC\Ni Advisors\Sishir Sharma"
type textarea "Z"
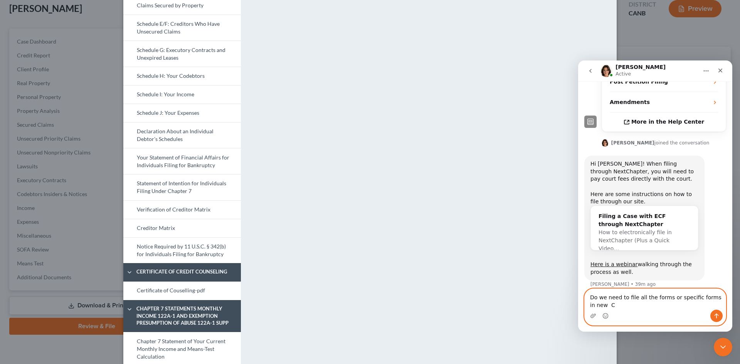
scroll to position [201, 0]
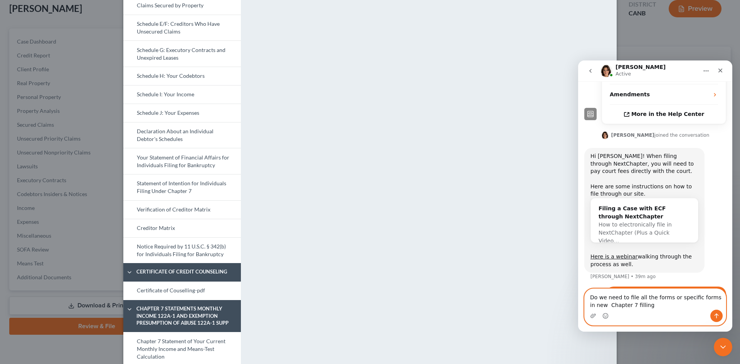
type textarea "Do we need to file all the forms or specific forms in new Chapter 7 filling?"
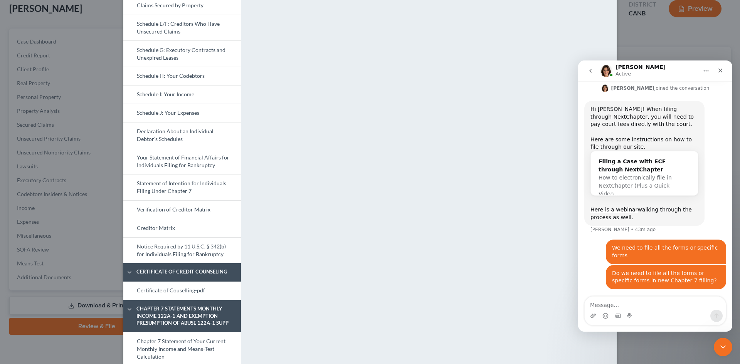
scroll to position [219, 0]
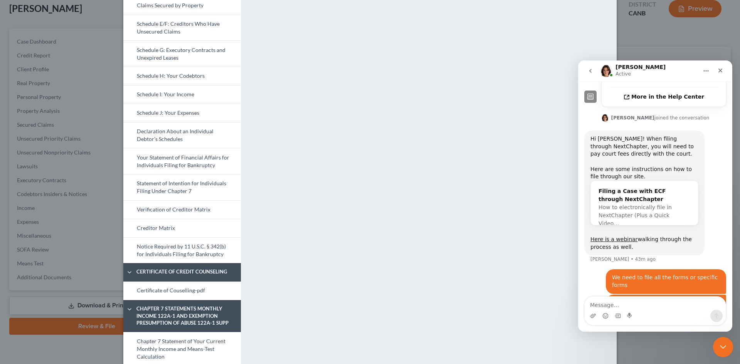
click at [721, 347] on icon "Close Intercom Messenger" at bounding box center [721, 346] width 9 height 9
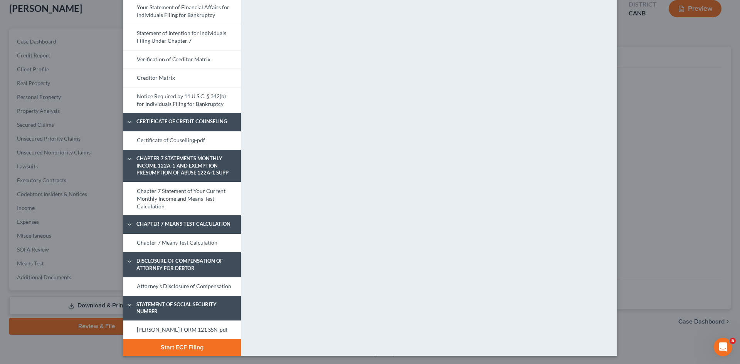
scroll to position [306, 0]
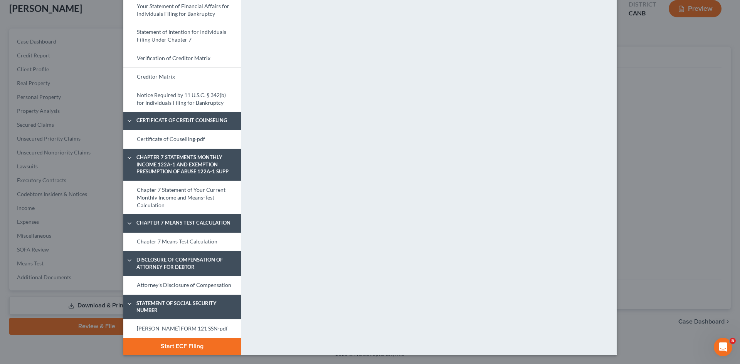
click at [178, 347] on button "Start ECF Filing" at bounding box center [182, 346] width 118 height 17
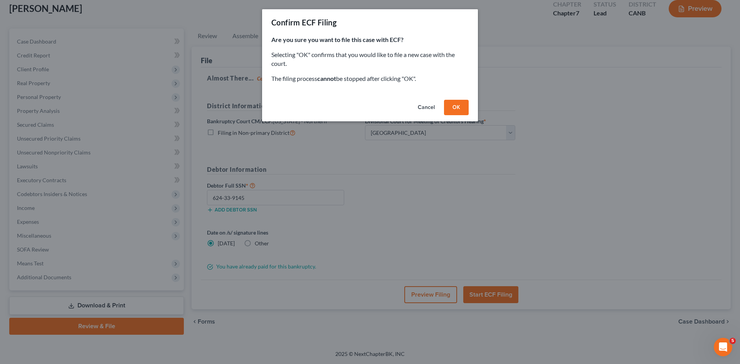
drag, startPoint x: 459, startPoint y: 108, endPoint x: 372, endPoint y: 165, distance: 103.7
click at [406, 148] on div "Confirm ECF Filing Are you sure you want to file this case with ECF? Selecting …" at bounding box center [370, 182] width 740 height 364
click at [462, 112] on button "OK" at bounding box center [456, 107] width 25 height 15
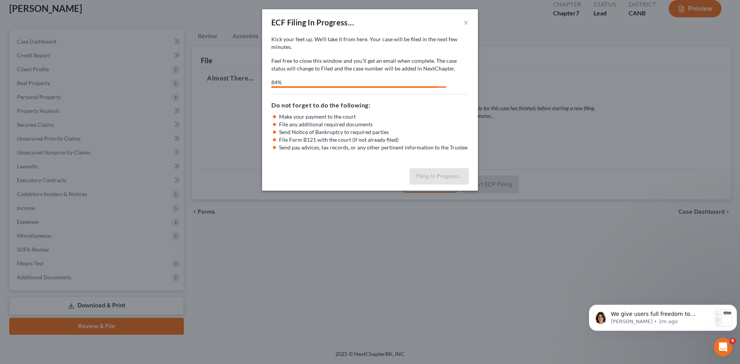
scroll to position [416, 0]
select select "1"
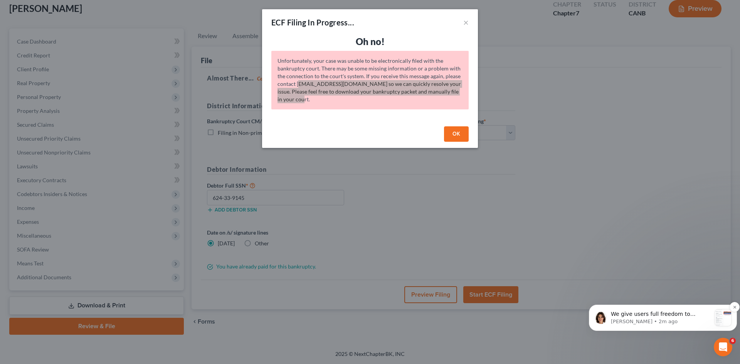
click at [680, 318] on p "Emma • 2m ago" at bounding box center [661, 321] width 100 height 7
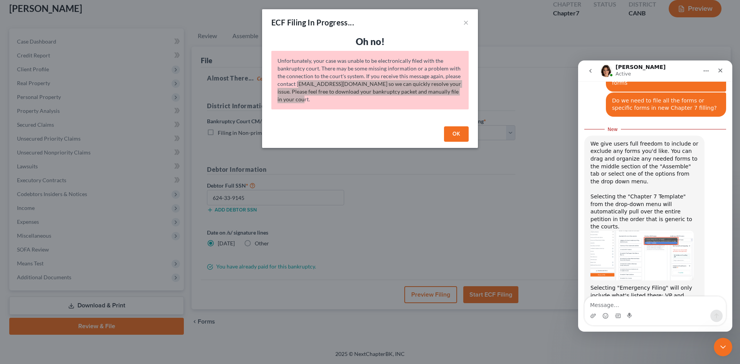
scroll to position [427, 0]
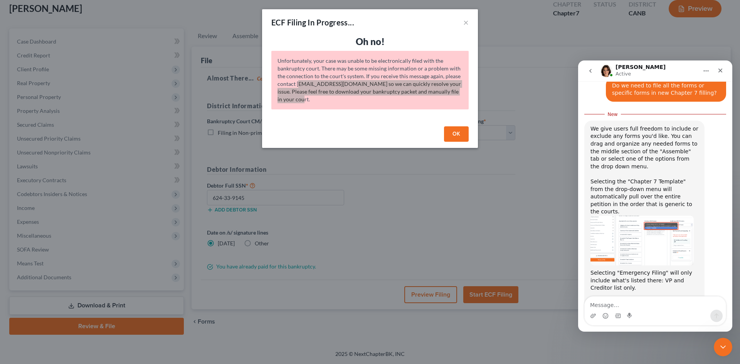
click at [602, 305] on textarea "Message…" at bounding box center [655, 303] width 141 height 13
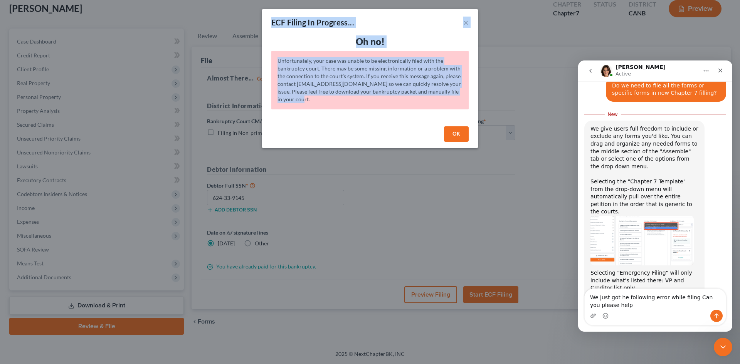
drag, startPoint x: 273, startPoint y: 20, endPoint x: 463, endPoint y: 123, distance: 216.8
click at [463, 123] on div "ECF Filing In Progress... × Oh no! Unfortunately, your case was unable to be el…" at bounding box center [370, 78] width 216 height 139
copy div "ECF Filing In Progress... × Oh no! Unfortunately, your case was unable to be el…"
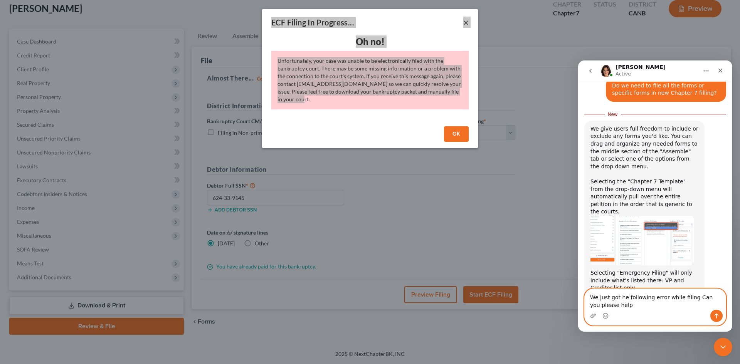
click at [627, 308] on textarea "We just got he following error while filing Can you please help" at bounding box center [655, 299] width 141 height 21
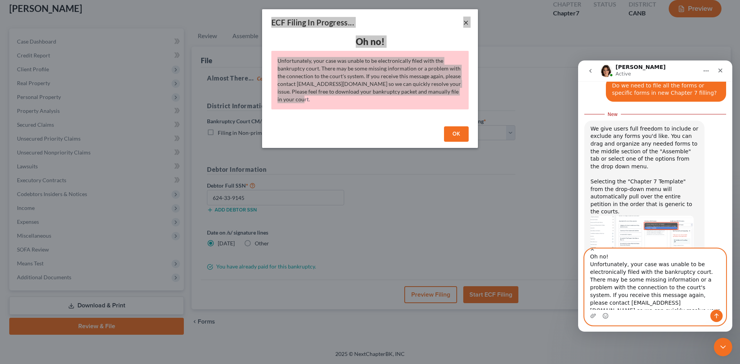
scroll to position [37, 0]
type textarea "We just got he following error while filing Can you please help:- ECF Filing In…"
click at [717, 316] on icon "Send a message…" at bounding box center [717, 316] width 4 height 5
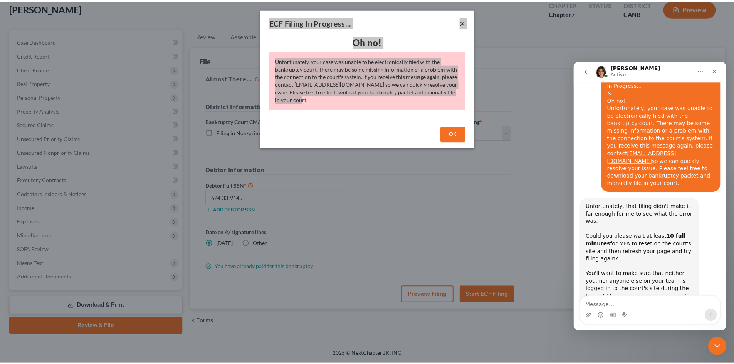
scroll to position [695, 0]
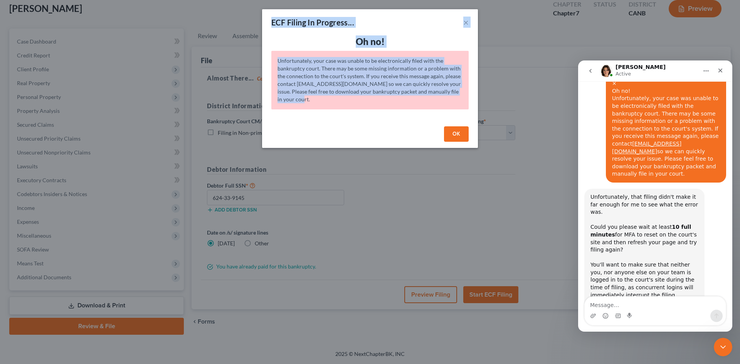
drag, startPoint x: 457, startPoint y: 134, endPoint x: 461, endPoint y: 135, distance: 4.4
click at [457, 134] on button "OK" at bounding box center [456, 133] width 25 height 15
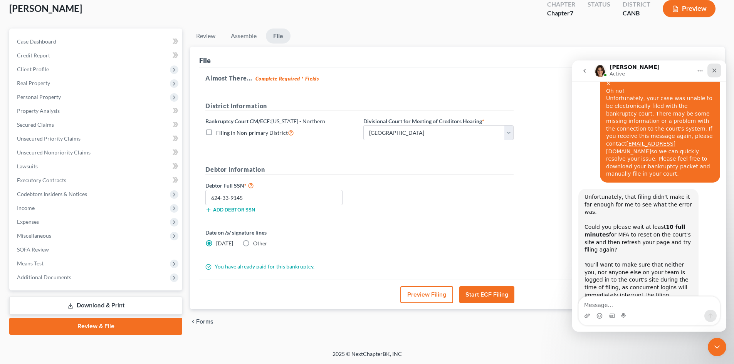
click at [716, 68] on icon "Close" at bounding box center [715, 70] width 6 height 6
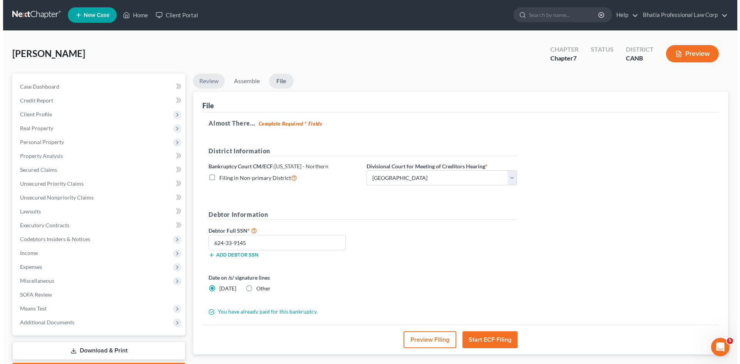
scroll to position [0, 0]
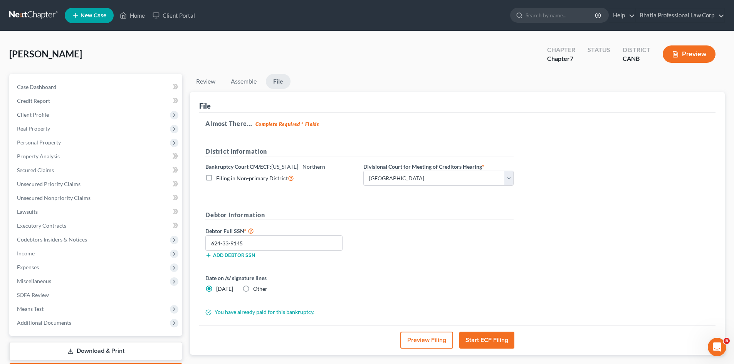
click at [694, 50] on button "Preview" at bounding box center [689, 53] width 53 height 17
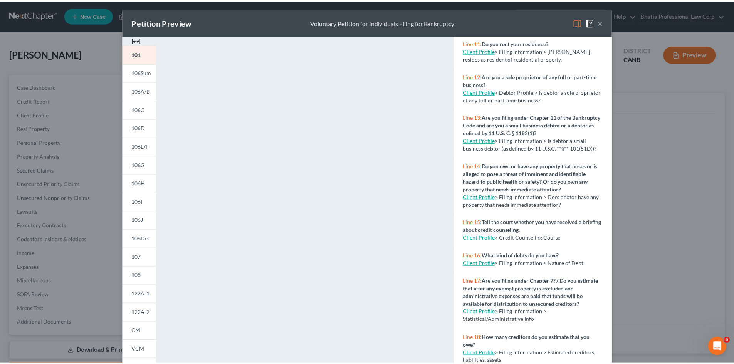
scroll to position [399, 0]
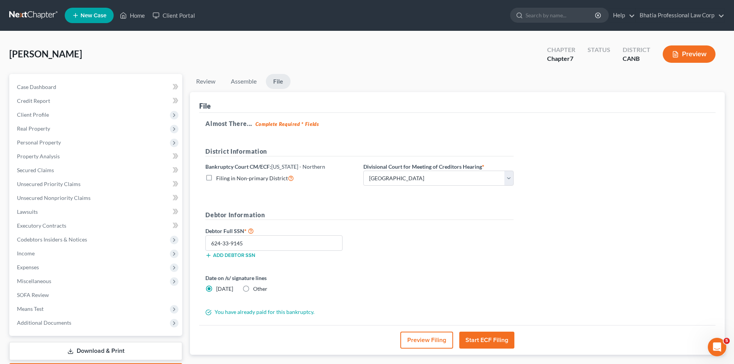
click at [478, 338] on button "Start ECF Filing" at bounding box center [486, 340] width 55 height 17
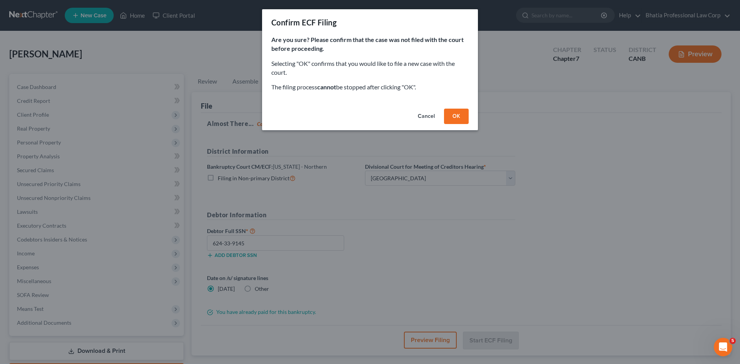
click at [453, 115] on button "OK" at bounding box center [456, 116] width 25 height 15
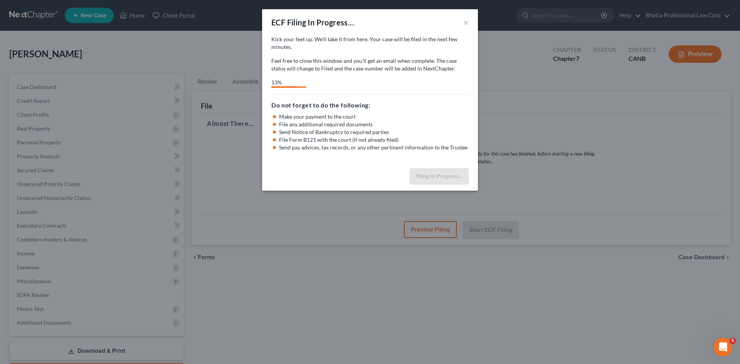
select select "1"
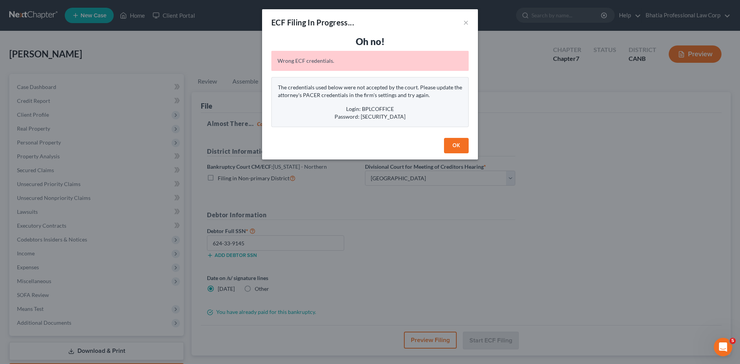
click at [453, 144] on button "OK" at bounding box center [456, 145] width 25 height 15
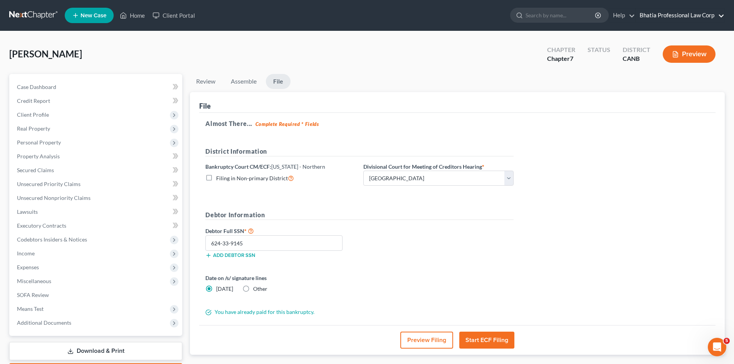
click at [721, 15] on link "Bhatia Professional Law Corp" at bounding box center [680, 15] width 89 height 14
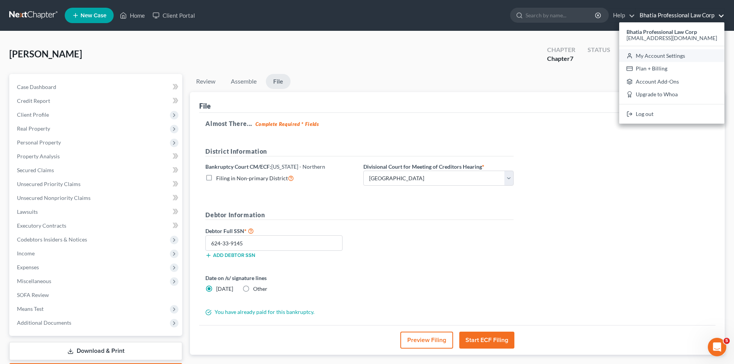
click at [688, 53] on link "My Account Settings" at bounding box center [671, 55] width 105 height 13
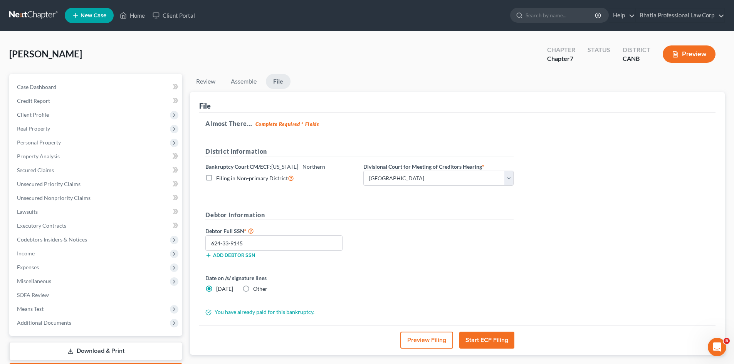
select select "29"
select select "4"
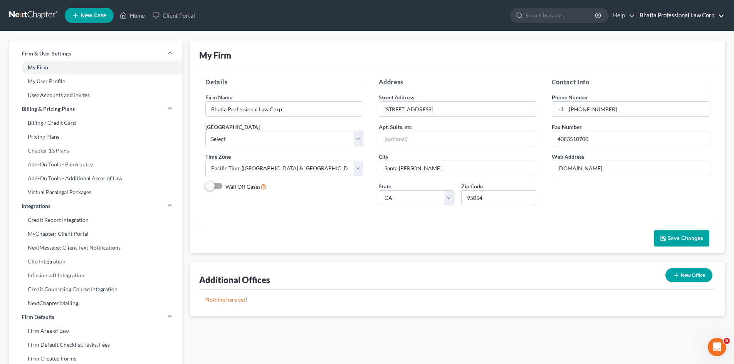
click at [720, 17] on link "Bhatia Professional Law Corp" at bounding box center [680, 15] width 89 height 14
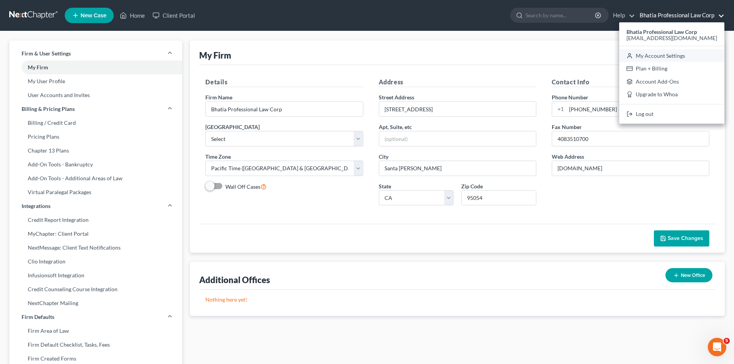
click at [665, 54] on link "My Account Settings" at bounding box center [671, 55] width 105 height 13
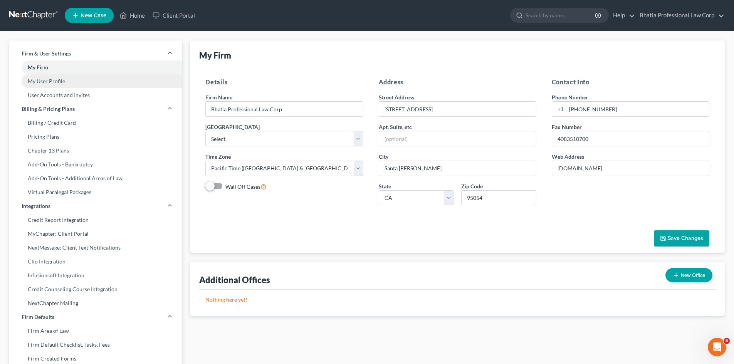
click at [51, 80] on link "My User Profile" at bounding box center [95, 81] width 173 height 14
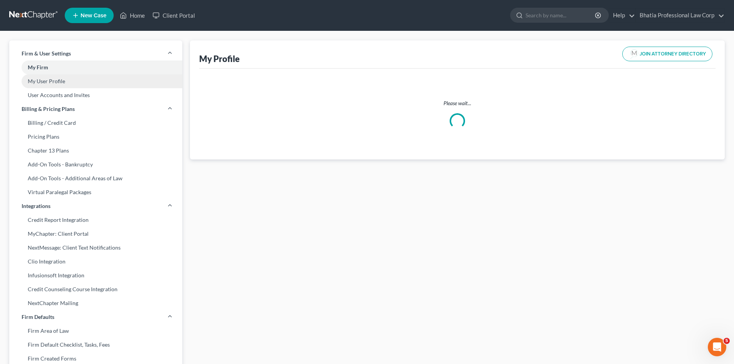
select select "4"
select select "9"
select select "attorney"
select select "0"
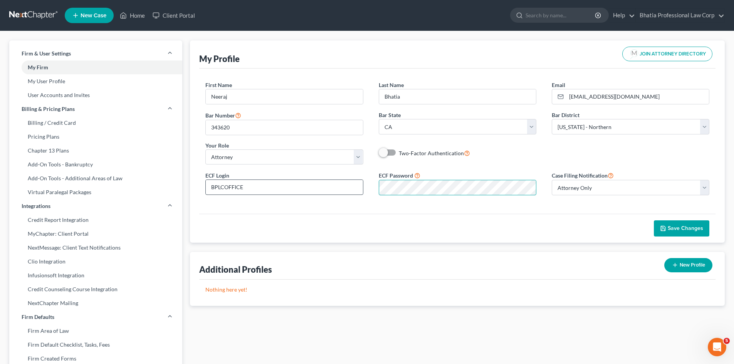
click at [289, 189] on div "ECF Login BPLCOFFICE ECF Password Case Filing Notification Select Attorney Only…" at bounding box center [458, 186] width 520 height 31
click at [574, 214] on div "Save Changes" at bounding box center [457, 228] width 517 height 29
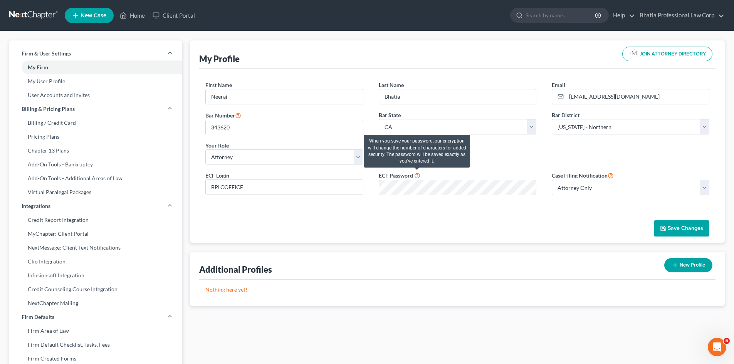
click at [419, 176] on icon at bounding box center [417, 175] width 6 height 7
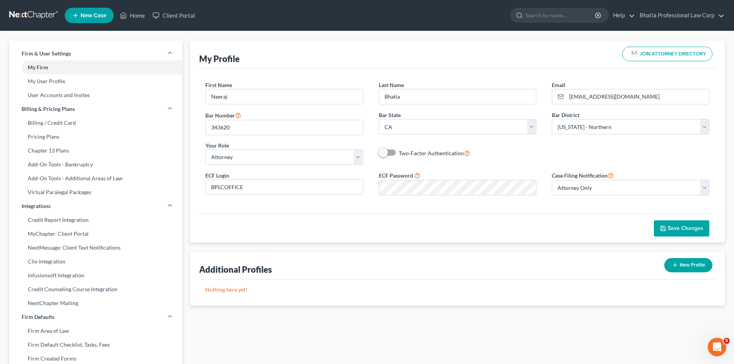
click at [680, 226] on span "Save Changes" at bounding box center [685, 228] width 35 height 7
click at [139, 13] on link "Home" at bounding box center [132, 15] width 33 height 14
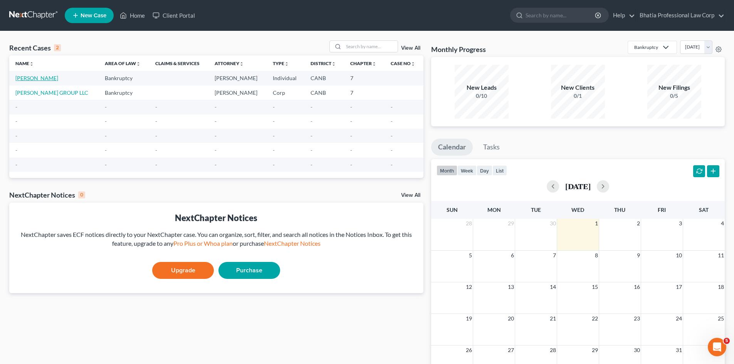
click at [43, 78] on link "[PERSON_NAME]" at bounding box center [36, 78] width 43 height 7
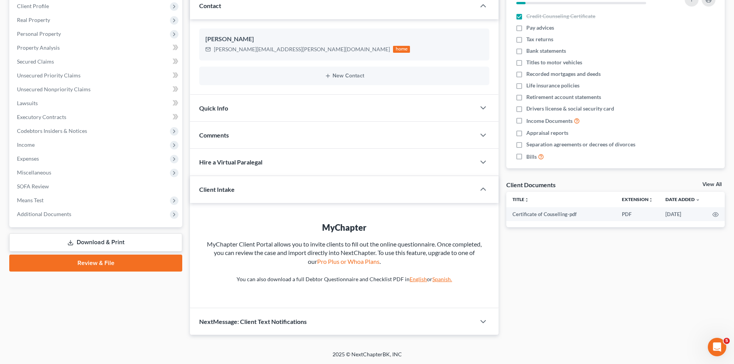
scroll to position [109, 0]
click at [96, 259] on link "Review & File" at bounding box center [95, 262] width 173 height 17
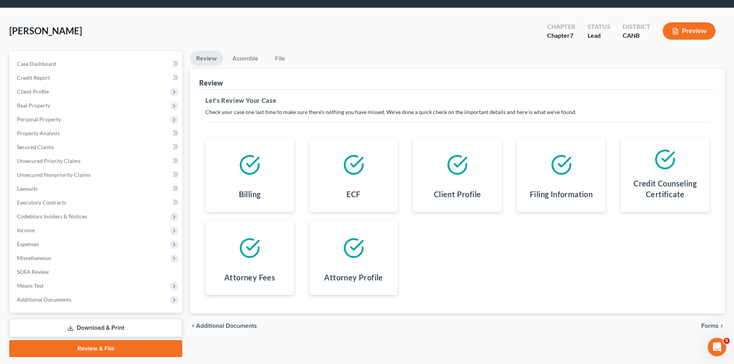
scroll to position [45, 0]
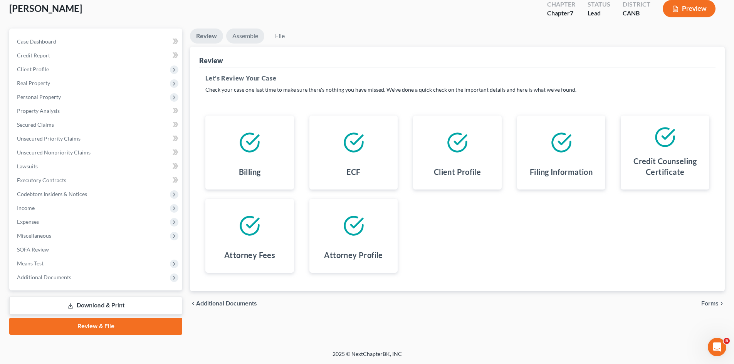
click at [251, 37] on link "Assemble" at bounding box center [245, 36] width 38 height 15
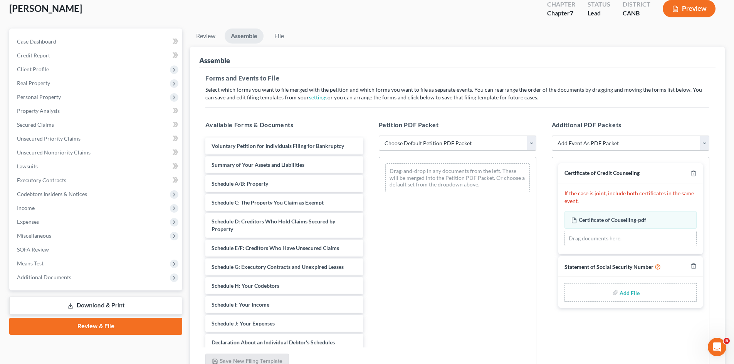
click at [533, 142] on select "Choose Default Petition PDF Packet Emergency Filing (Voluntary Petition and Cre…" at bounding box center [458, 143] width 158 height 15
select select "1"
click at [379, 136] on select "Choose Default Petition PDF Packet Emergency Filing (Voluntary Petition and Cre…" at bounding box center [458, 143] width 158 height 15
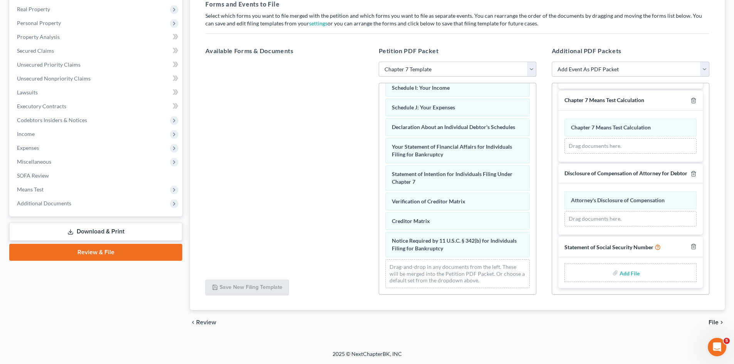
scroll to position [194, 0]
click at [629, 272] on input "file" at bounding box center [629, 273] width 19 height 14
type input "C:\fakepath\Divakar FORM 121 SSN.pdf"
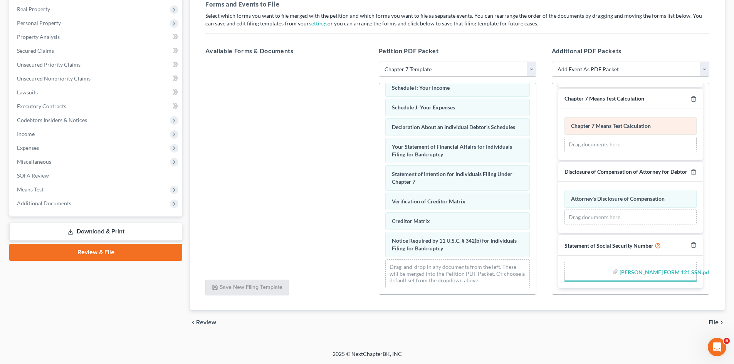
scroll to position [183, 0]
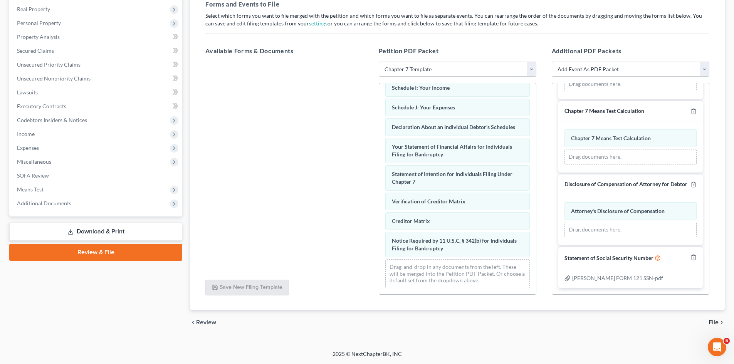
click at [713, 320] on span "File" at bounding box center [714, 323] width 10 height 6
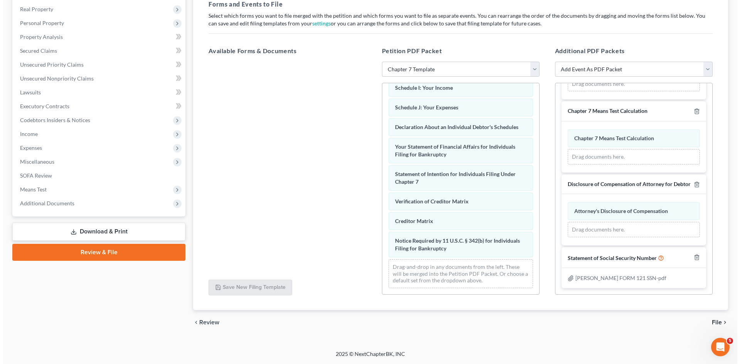
scroll to position [45, 0]
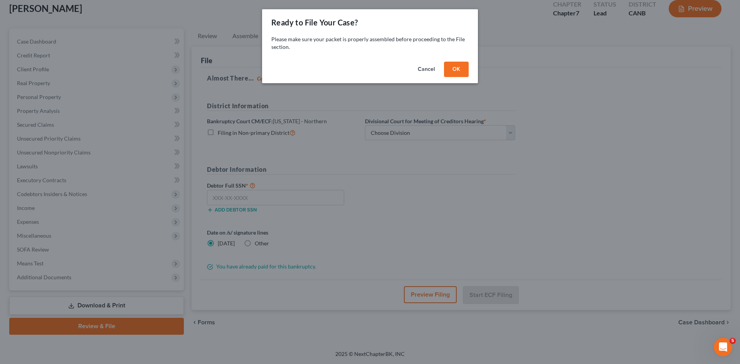
click at [461, 69] on button "OK" at bounding box center [456, 69] width 25 height 15
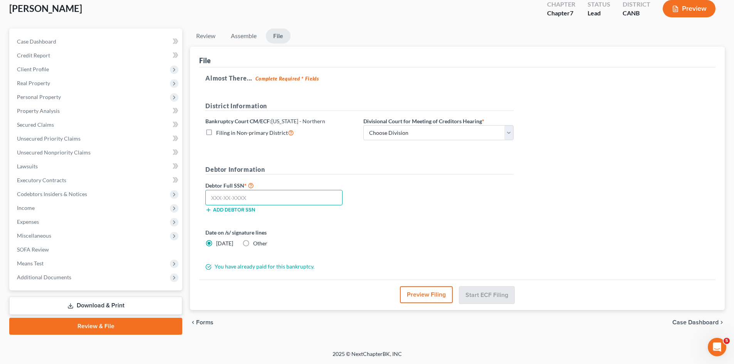
click at [238, 196] on input "text" at bounding box center [273, 197] width 137 height 15
drag, startPoint x: 243, startPoint y: 189, endPoint x: 247, endPoint y: 197, distance: 8.3
click at [243, 189] on label "Debtor Full SSN *" at bounding box center [281, 185] width 158 height 9
click at [213, 199] on input "text" at bounding box center [273, 197] width 137 height 15
paste input "624-33-9145"
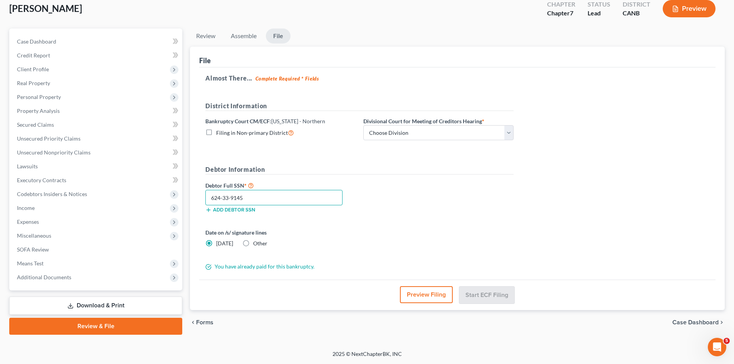
type input "624-33-9145"
click at [472, 209] on div "Debtor Full SSN * 624-33-9145 Add debtor SSN" at bounding box center [360, 200] width 316 height 39
click at [511, 134] on select "Choose Division Oakland San Francisco San Jose Santa Rosa" at bounding box center [438, 132] width 150 height 15
select select "1"
click at [363, 125] on select "Choose Division Oakland San Francisco San Jose Santa Rosa" at bounding box center [438, 132] width 150 height 15
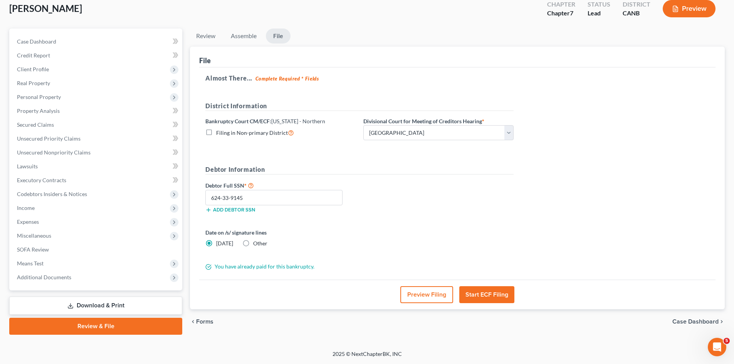
click at [488, 294] on button "Start ECF Filing" at bounding box center [486, 294] width 55 height 17
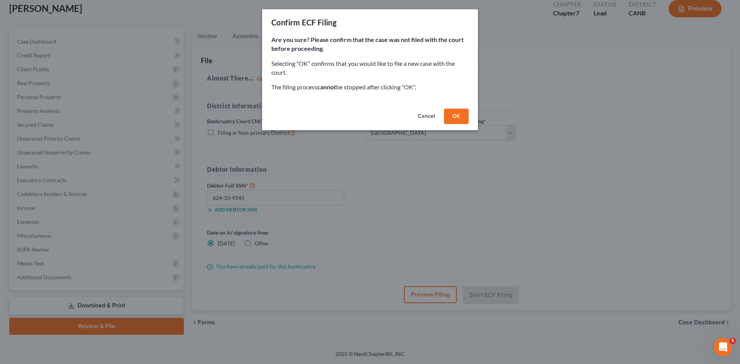
click at [463, 114] on button "OK" at bounding box center [456, 116] width 25 height 15
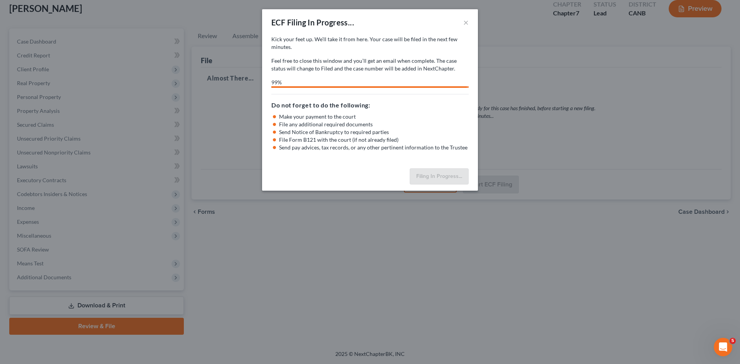
select select "1"
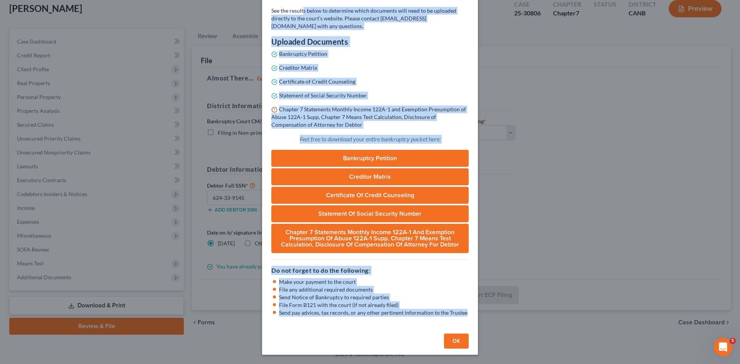
scroll to position [0, 0]
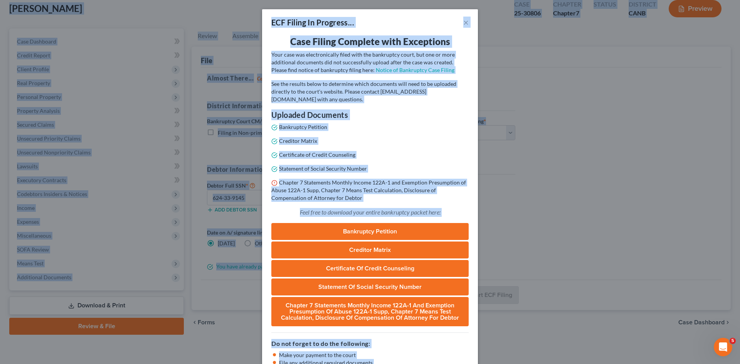
drag, startPoint x: 463, startPoint y: 311, endPoint x: 296, endPoint y: -34, distance: 383.2
click at [296, 0] on html "Home New Case Client Portal Bhatia Professional Law Corp law@bhatiaco.com My Ac…" at bounding box center [370, 160] width 740 height 410
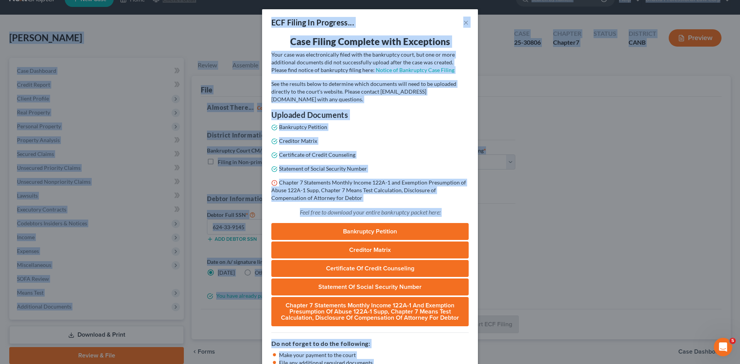
click at [435, 172] on p "Statement of Social Security Number" at bounding box center [369, 169] width 197 height 8
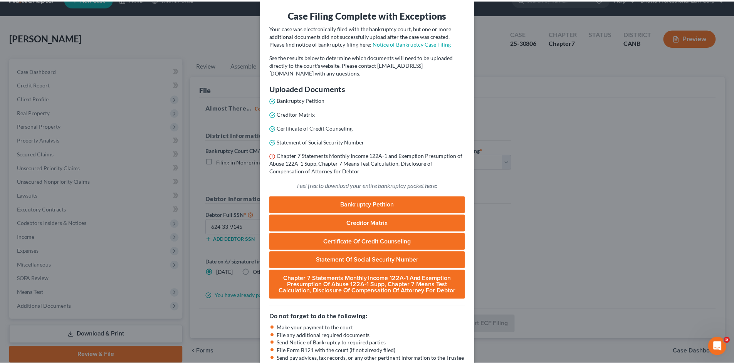
scroll to position [73, 0]
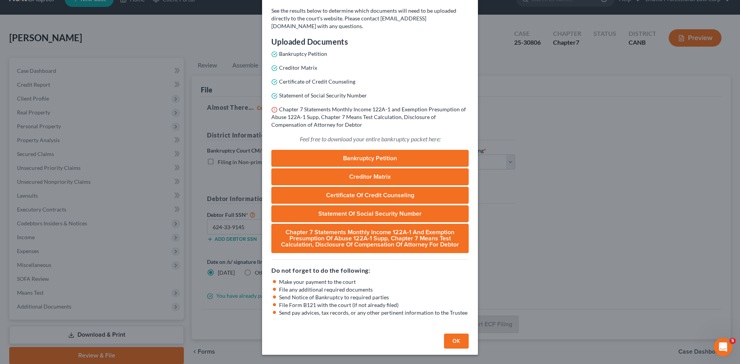
drag, startPoint x: 732, startPoint y: 109, endPoint x: 716, endPoint y: 111, distance: 16.3
click at [732, 109] on div "ECF Filing In Progress... × Case Filing Complete with Exceptions Your case was …" at bounding box center [370, 182] width 740 height 364
click at [453, 338] on button "OK" at bounding box center [456, 341] width 25 height 15
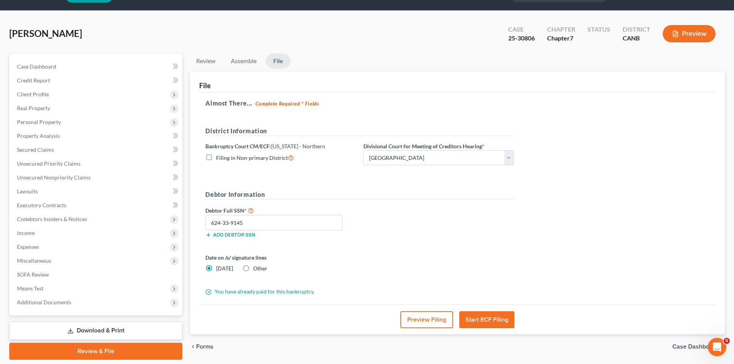
scroll to position [0, 0]
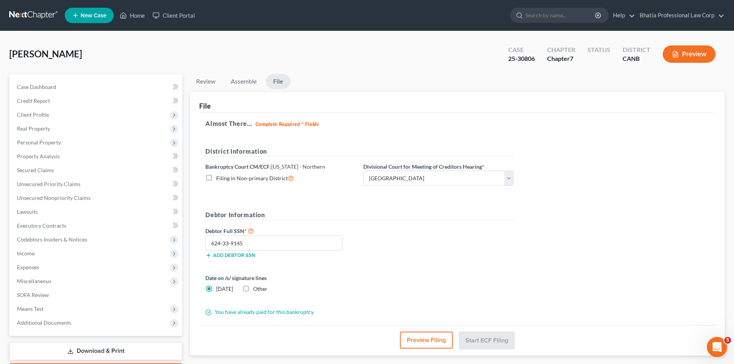
click at [717, 340] on div "Open Intercom Messenger" at bounding box center [715, 345] width 25 height 25
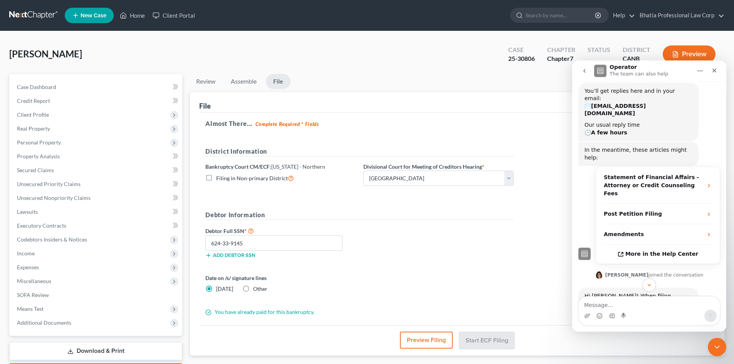
scroll to position [40, 0]
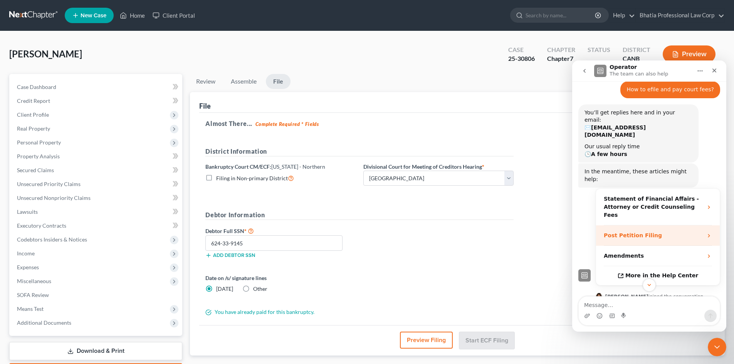
click at [643, 232] on strong "Post Petition Filing" at bounding box center [633, 235] width 58 height 6
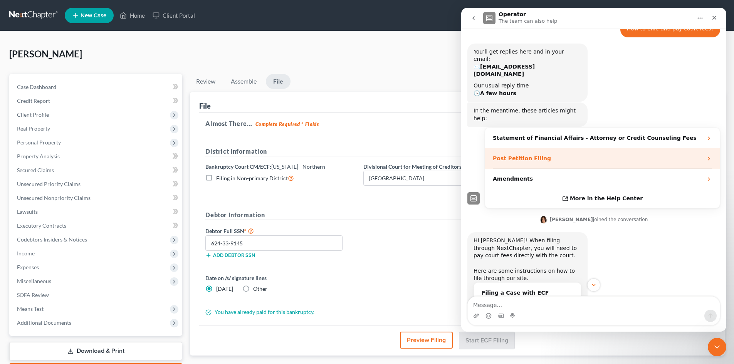
scroll to position [0, 0]
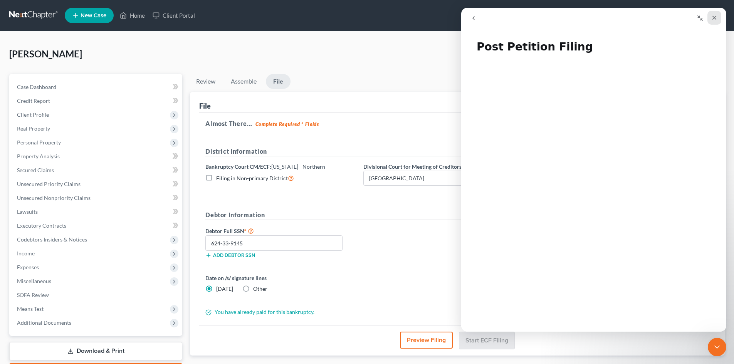
click at [716, 16] on icon "Close" at bounding box center [715, 18] width 6 height 6
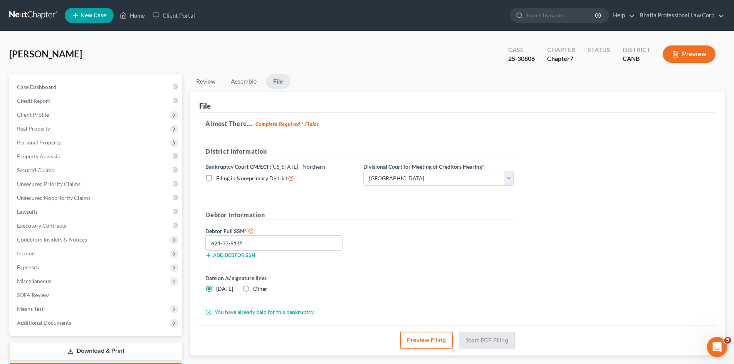
drag, startPoint x: 719, startPoint y: 343, endPoint x: 719, endPoint y: 340, distance: 3.9
click at [719, 343] on icon "Open Intercom Messenger" at bounding box center [716, 346] width 13 height 13
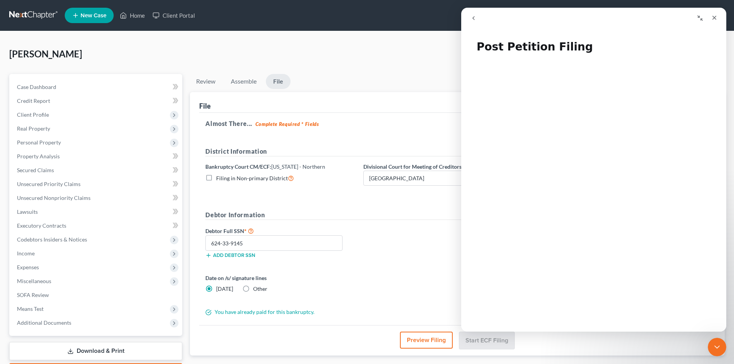
click at [472, 19] on icon "go back" at bounding box center [474, 18] width 6 height 6
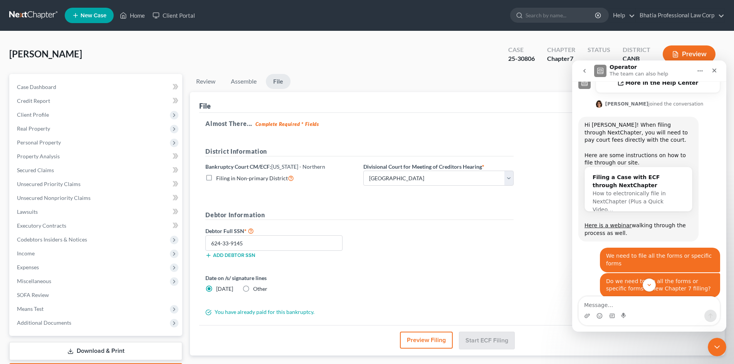
scroll to position [1, 0]
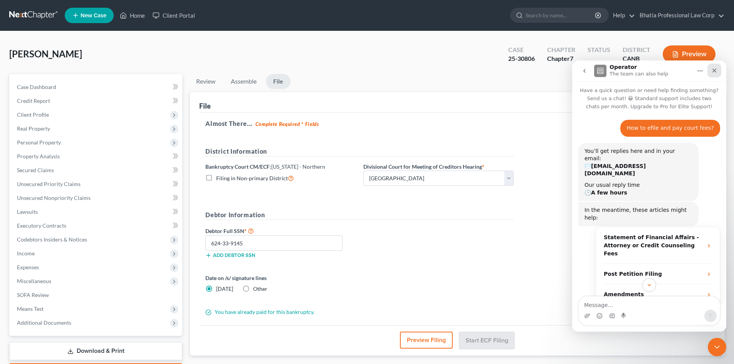
click at [710, 69] on div "Close" at bounding box center [715, 71] width 14 height 14
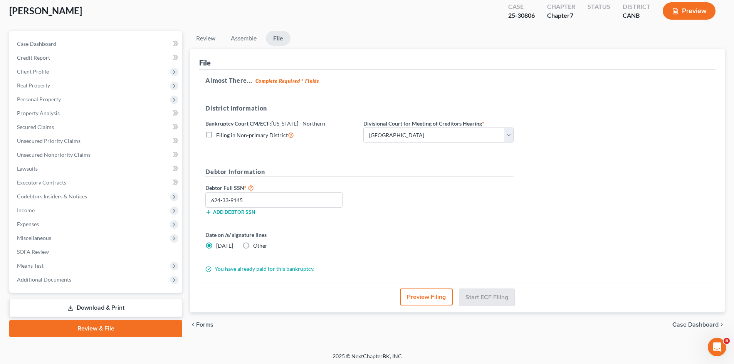
scroll to position [0, 0]
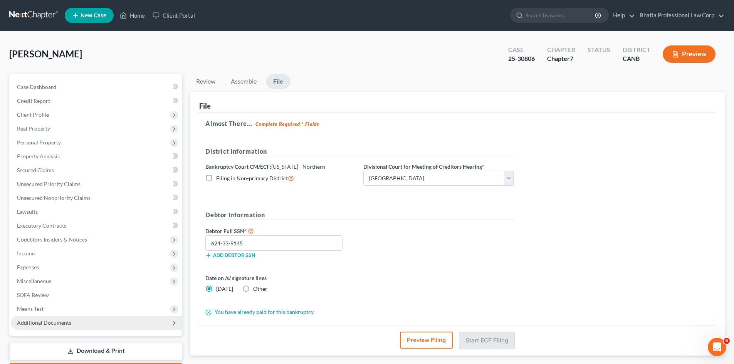
click at [51, 323] on span "Additional Documents" at bounding box center [44, 323] width 54 height 7
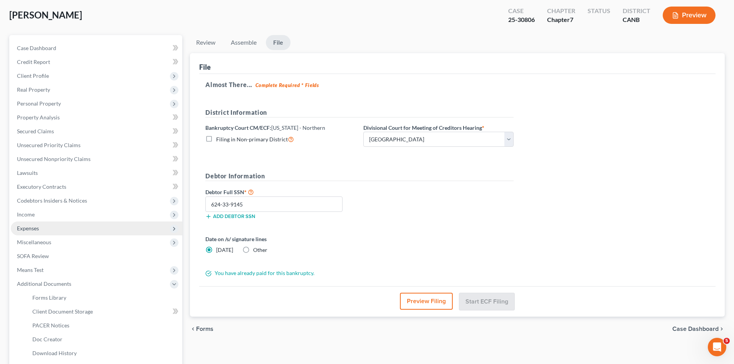
scroll to position [38, 0]
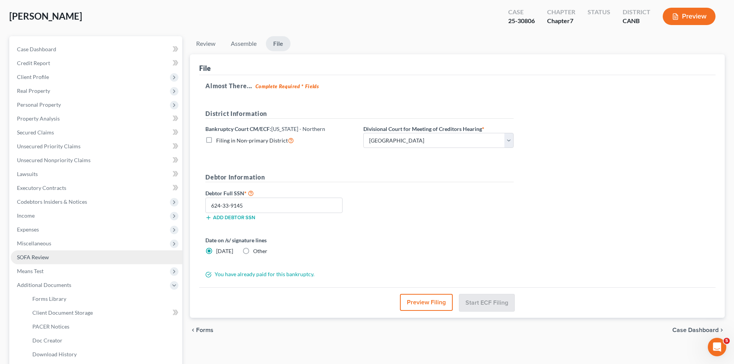
click at [36, 256] on span "SOFA Review" at bounding box center [33, 257] width 32 height 7
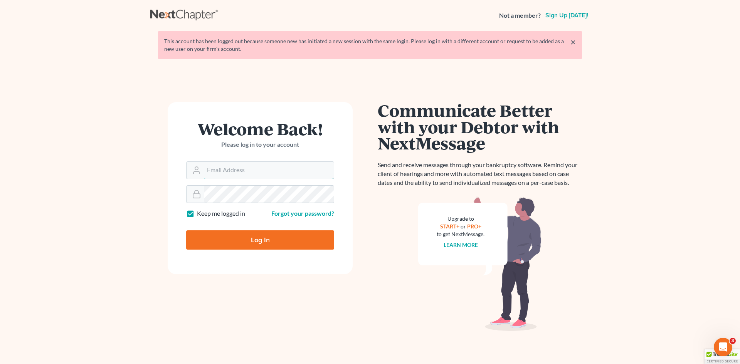
type input "[EMAIL_ADDRESS][DOMAIN_NAME]"
click at [268, 237] on input "Log In" at bounding box center [260, 240] width 148 height 19
type input "Thinking..."
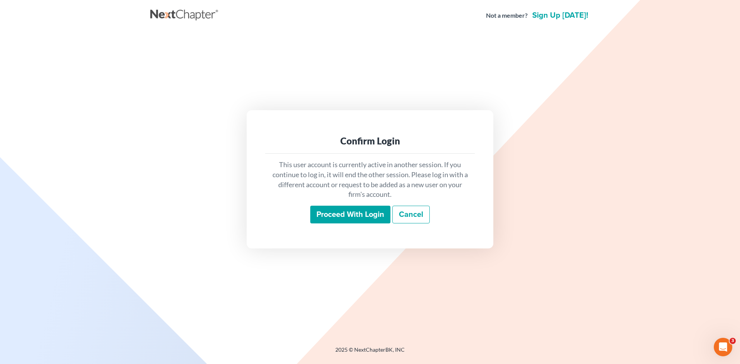
click at [372, 209] on input "Proceed with login" at bounding box center [350, 215] width 80 height 18
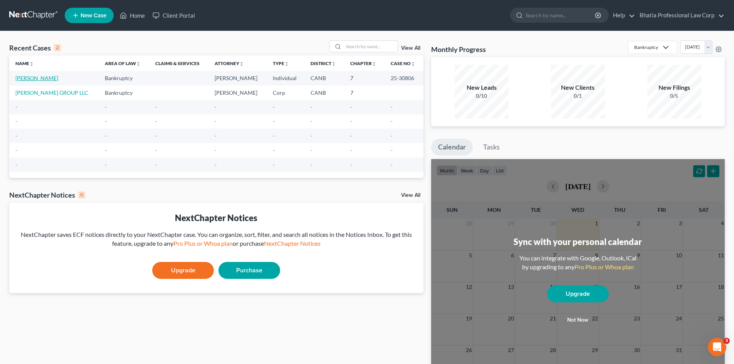
click at [42, 78] on link "[PERSON_NAME]" at bounding box center [36, 78] width 43 height 7
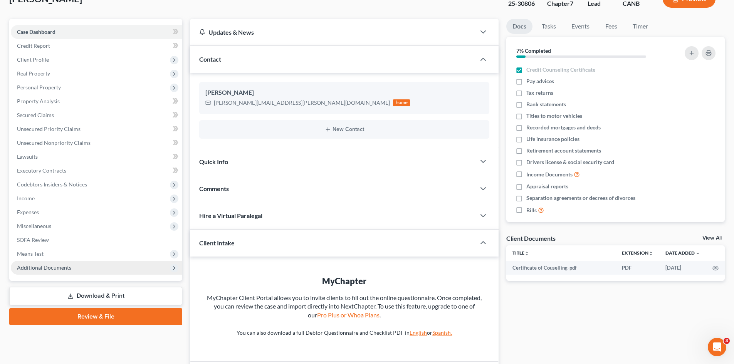
scroll to position [109, 0]
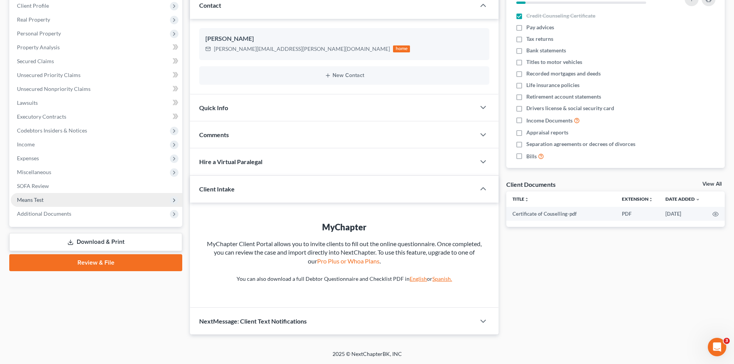
drag, startPoint x: 36, startPoint y: 200, endPoint x: 84, endPoint y: 197, distance: 47.5
click at [36, 200] on span "Means Test" at bounding box center [30, 200] width 27 height 7
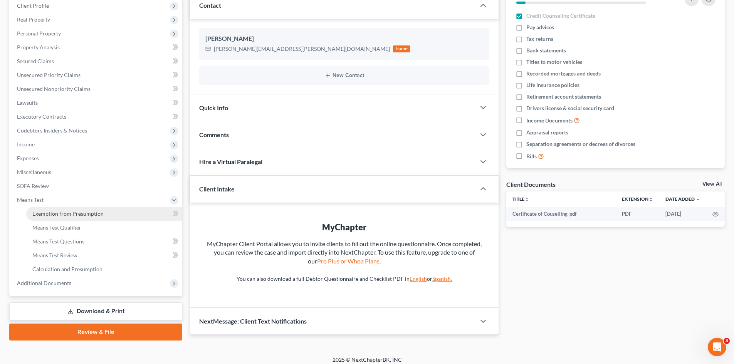
click at [66, 214] on span "Exemption from Presumption" at bounding box center [67, 213] width 71 height 7
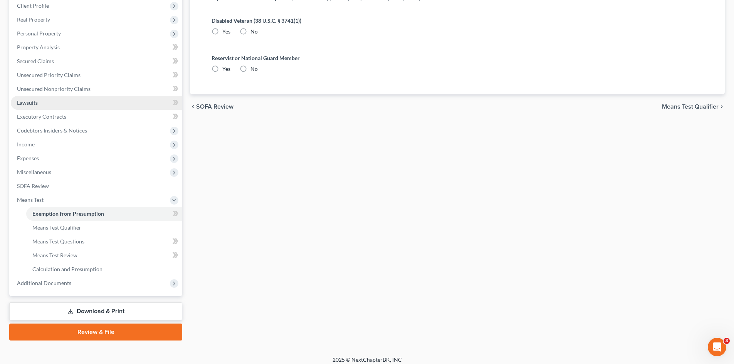
radio input "true"
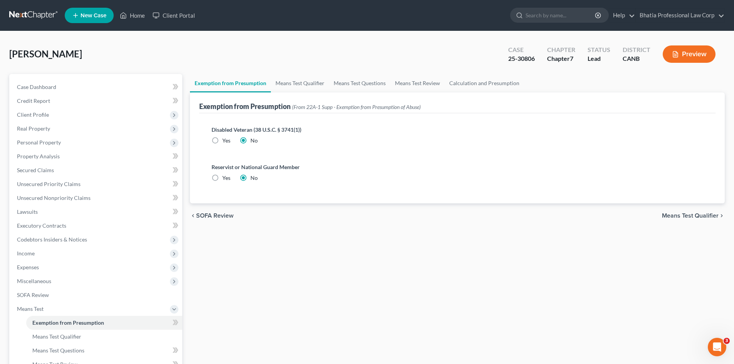
click at [692, 53] on button "Preview" at bounding box center [689, 53] width 53 height 17
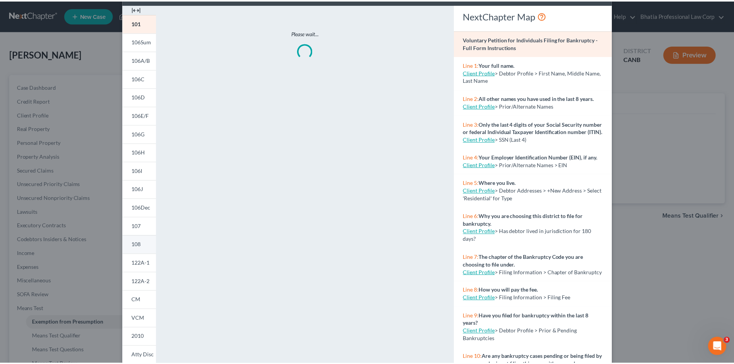
scroll to position [63, 0]
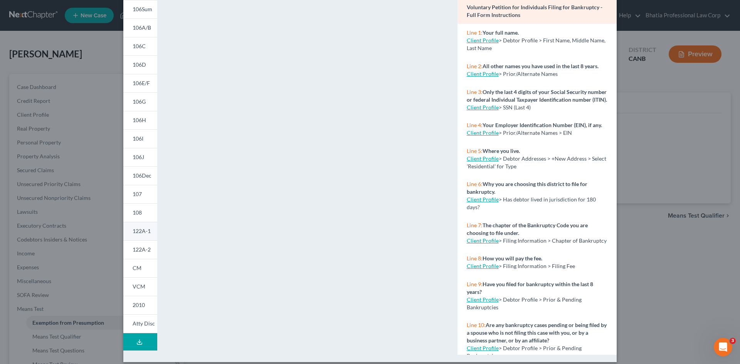
click at [134, 229] on span "122A-1" at bounding box center [142, 231] width 18 height 7
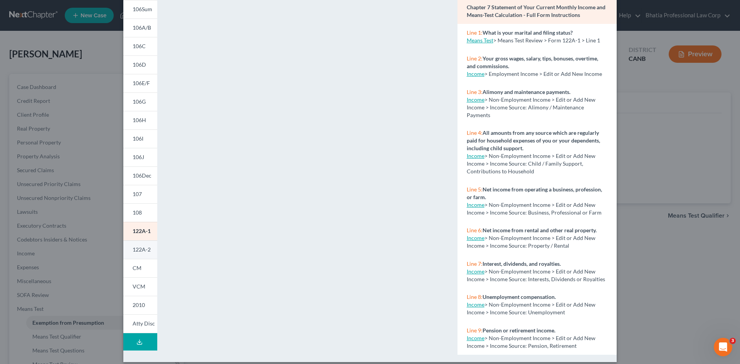
click at [140, 249] on span "122A-2" at bounding box center [142, 249] width 18 height 7
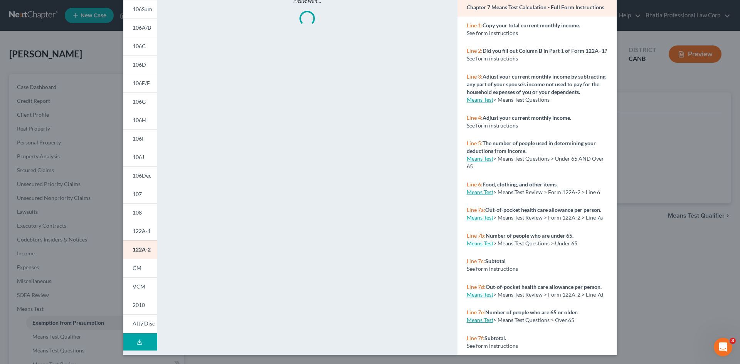
click at [243, 245] on div "Please wait..." at bounding box center [307, 163] width 292 height 383
click at [142, 227] on link "122A-1" at bounding box center [140, 231] width 34 height 19
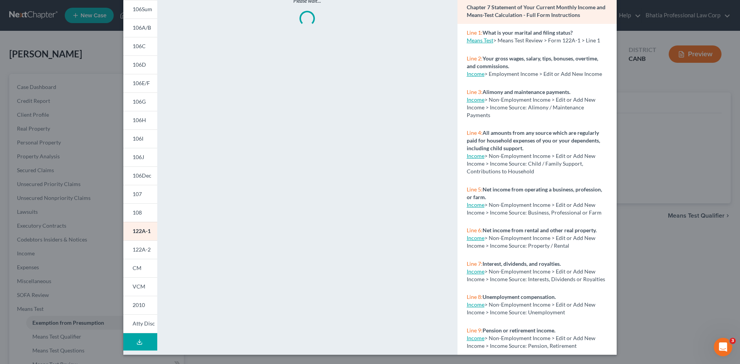
click at [478, 97] on link "Income" at bounding box center [476, 99] width 18 height 7
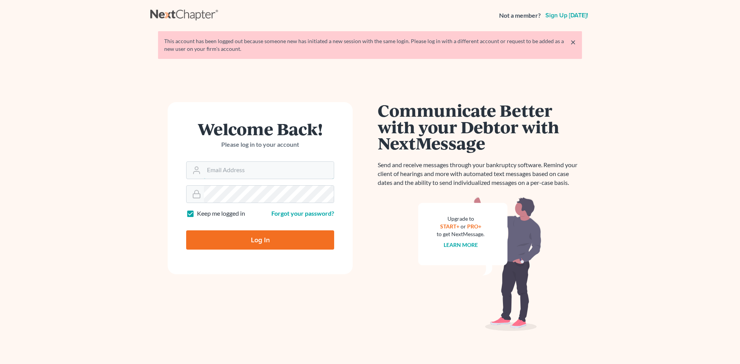
type input "[EMAIL_ADDRESS][DOMAIN_NAME]"
click at [258, 241] on input "Log In" at bounding box center [260, 240] width 148 height 19
type input "Thinking..."
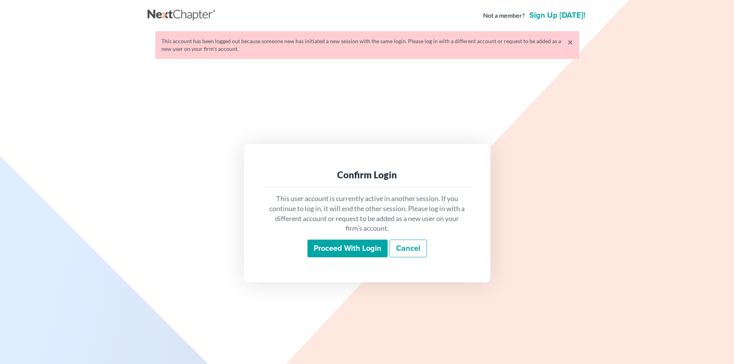
click at [353, 249] on input "Proceed with login" at bounding box center [348, 249] width 80 height 18
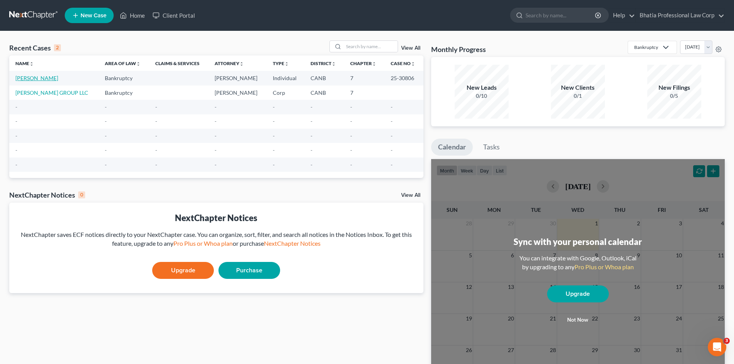
drag, startPoint x: 42, startPoint y: 80, endPoint x: 56, endPoint y: 101, distance: 25.9
click at [42, 79] on link "[PERSON_NAME]" at bounding box center [36, 78] width 43 height 7
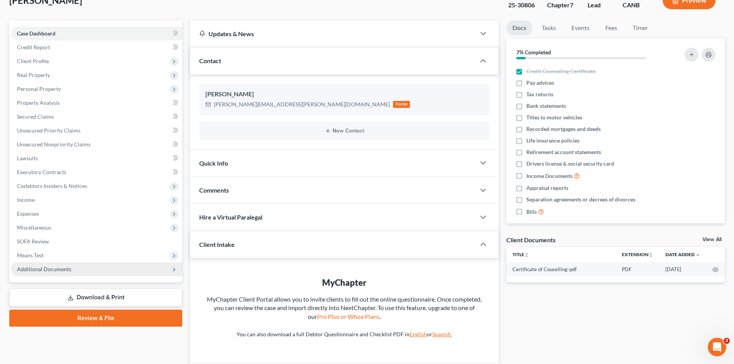
scroll to position [109, 0]
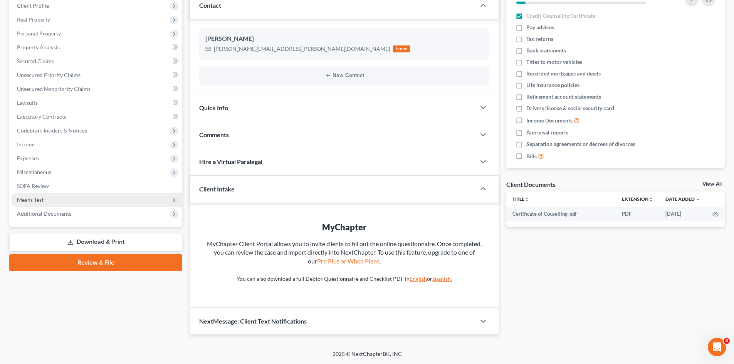
click at [38, 198] on span "Means Test" at bounding box center [30, 200] width 27 height 7
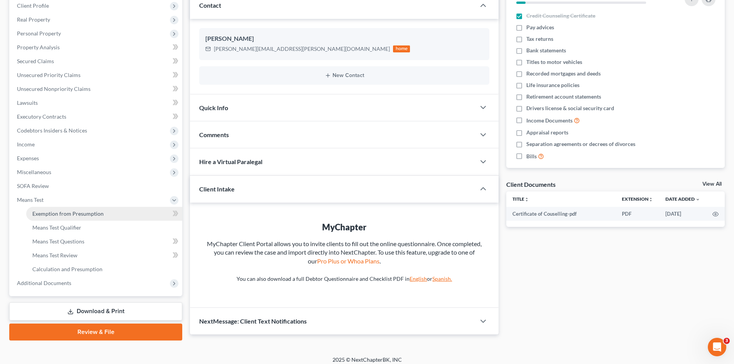
click at [81, 214] on span "Exemption from Presumption" at bounding box center [67, 213] width 71 height 7
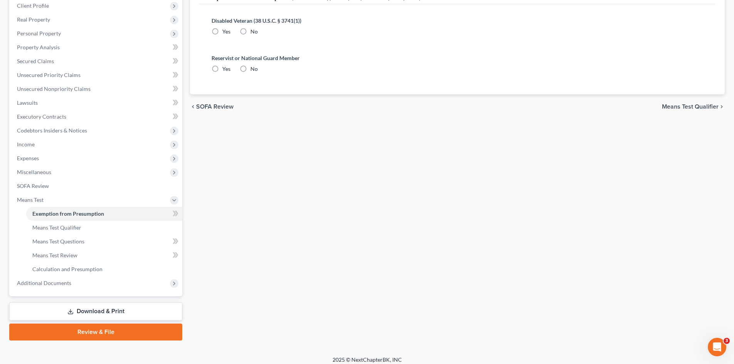
radio input "true"
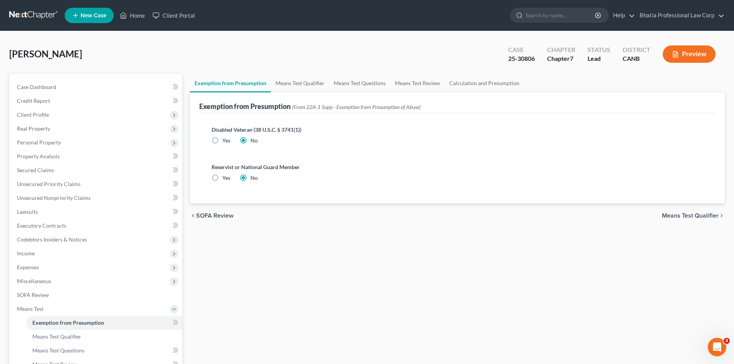
click at [685, 52] on button "Preview" at bounding box center [689, 53] width 53 height 17
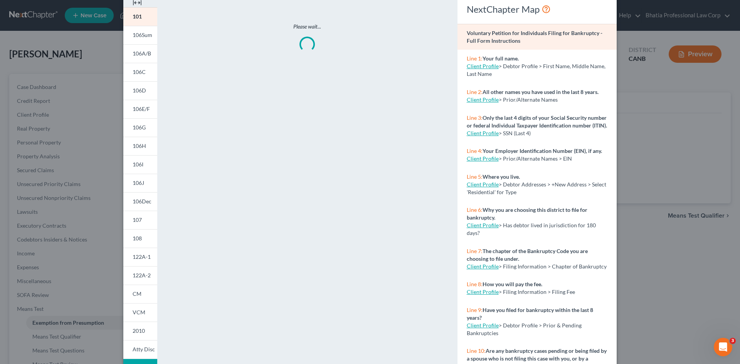
scroll to position [63, 0]
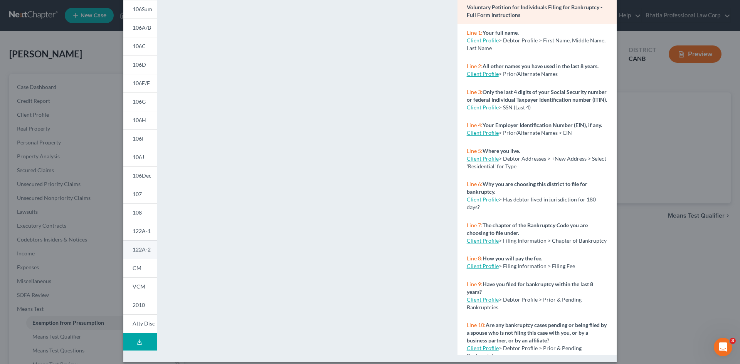
click at [141, 247] on span "122A-2" at bounding box center [142, 249] width 18 height 7
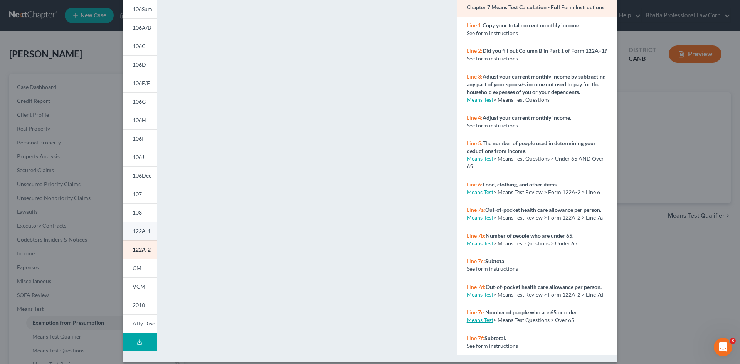
click at [133, 230] on span "122A-1" at bounding box center [142, 231] width 18 height 7
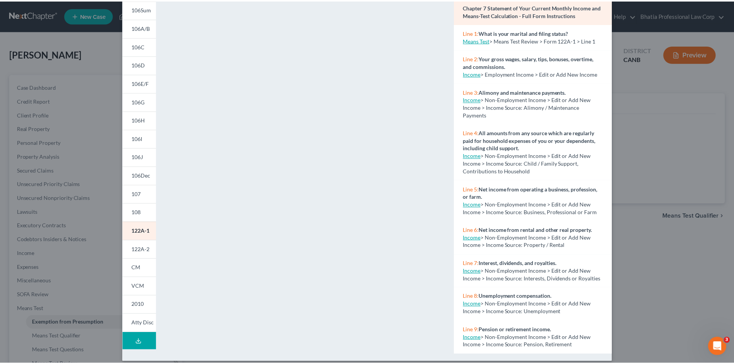
scroll to position [0, 0]
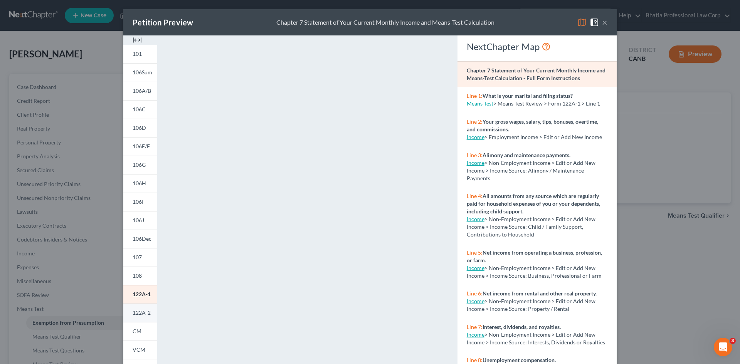
click at [135, 311] on span "122A-2" at bounding box center [142, 313] width 18 height 7
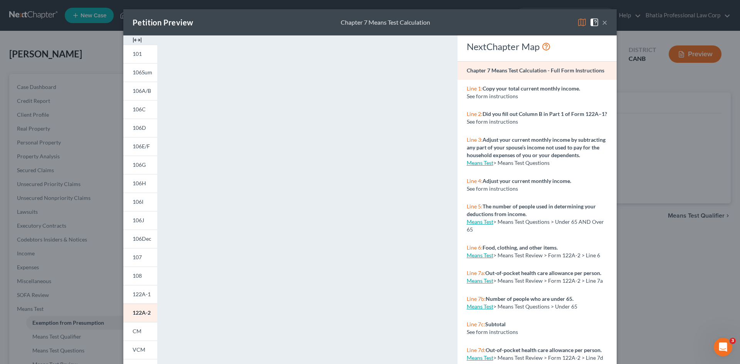
drag, startPoint x: 135, startPoint y: 289, endPoint x: 160, endPoint y: 281, distance: 27.0
click at [135, 289] on link "122A-1" at bounding box center [140, 294] width 34 height 19
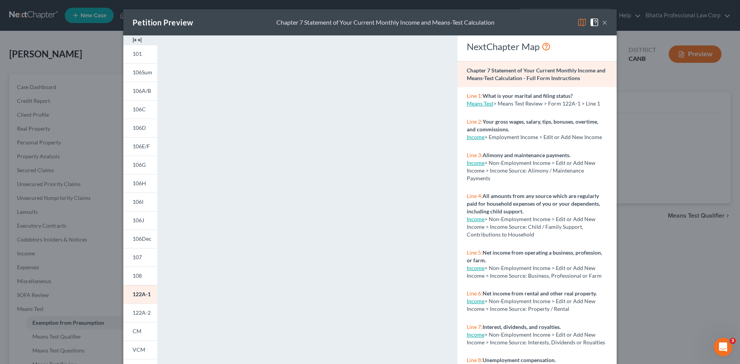
click at [609, 23] on div "Petition Preview Chapter 7 Statement of Your Current Monthly Income and Means-T…" at bounding box center [369, 22] width 493 height 26
click at [602, 23] on button "×" at bounding box center [604, 22] width 5 height 9
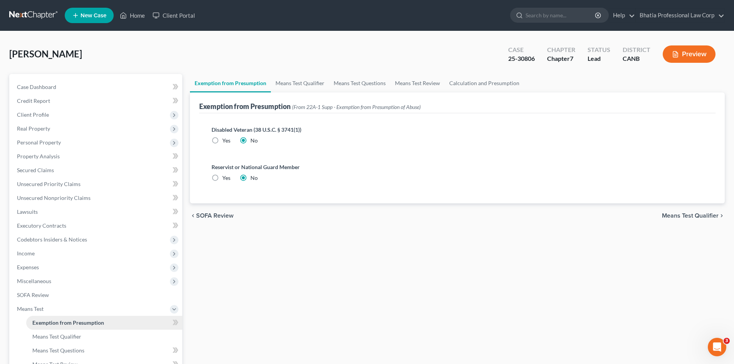
click at [90, 322] on span "Exemption from Presumption" at bounding box center [68, 323] width 72 height 7
